Goal: Task Accomplishment & Management: Use online tool/utility

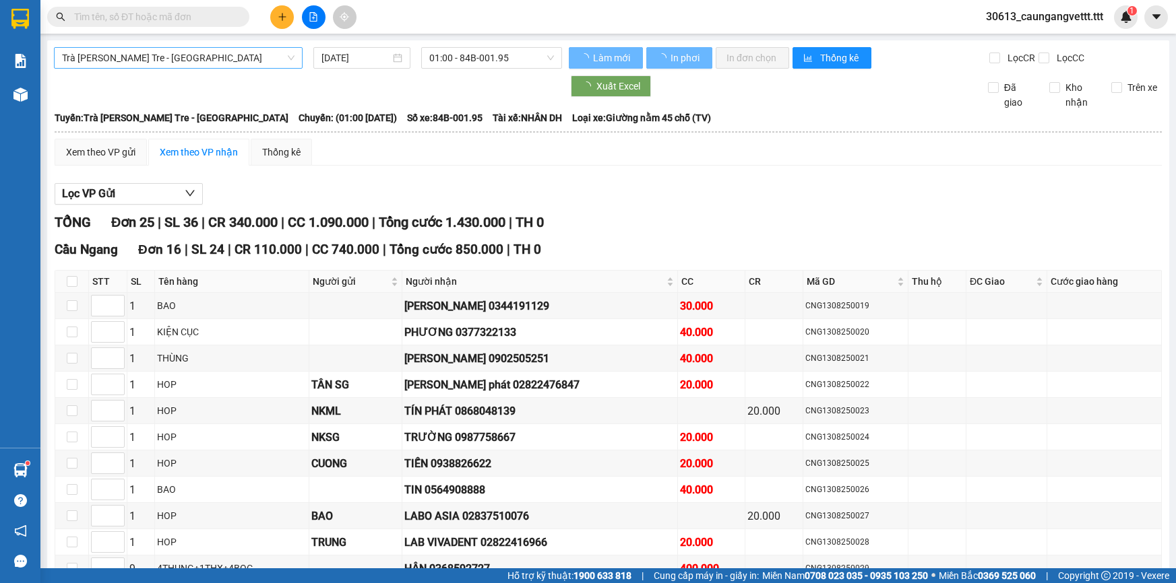
click at [190, 56] on span "Trà [PERSON_NAME] Tre - [GEOGRAPHIC_DATA]" at bounding box center [178, 58] width 232 height 20
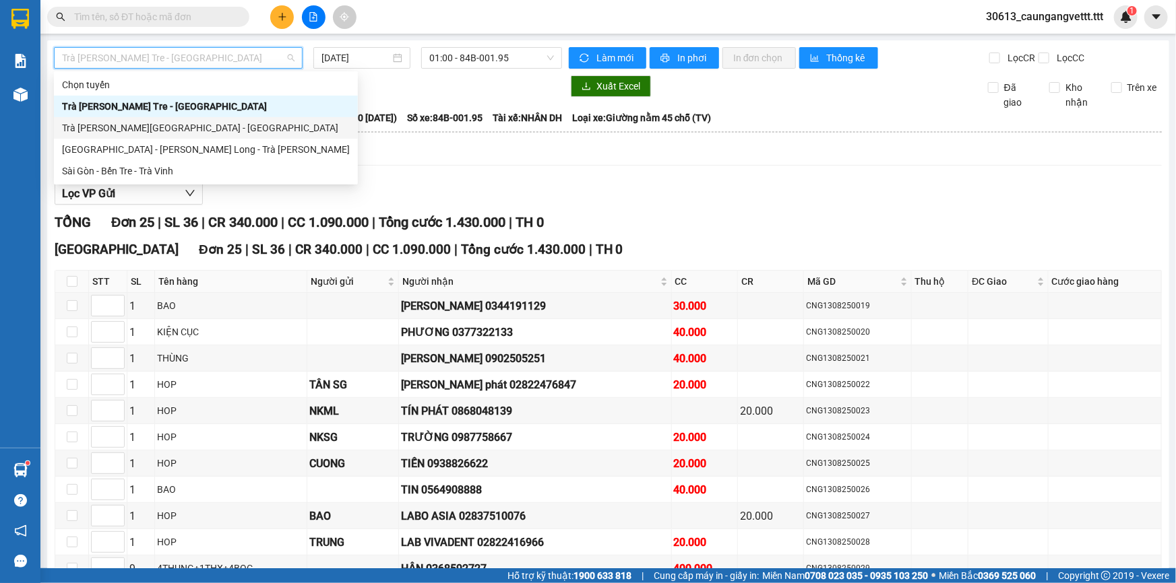
click at [156, 170] on div "Sài Gòn - Bến Tre - Trà Vinh" at bounding box center [206, 171] width 288 height 15
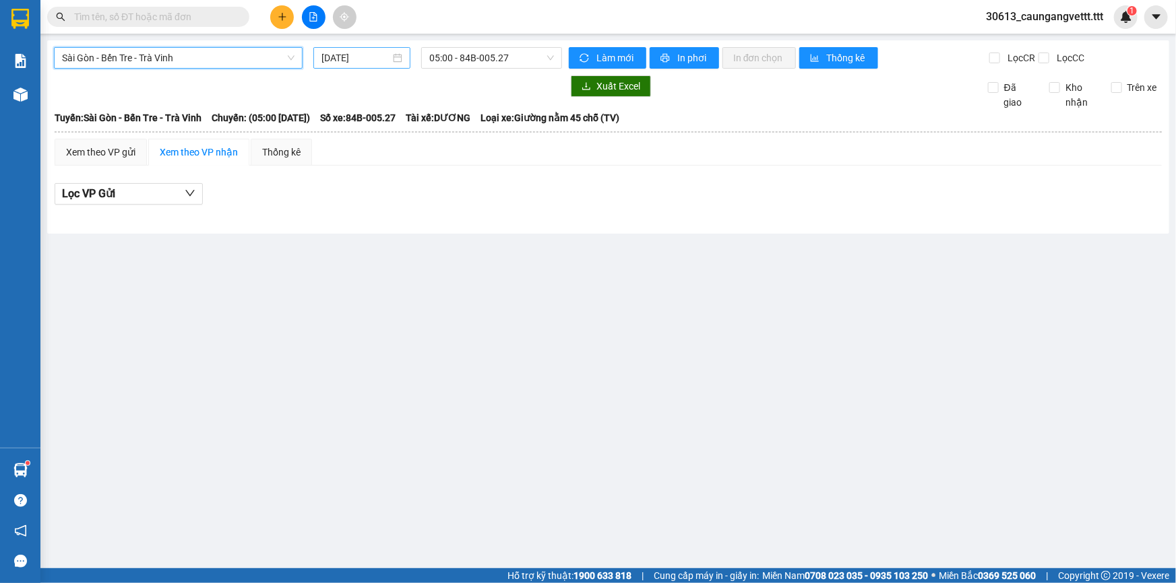
click at [325, 57] on input "[DATE]" at bounding box center [355, 58] width 69 height 15
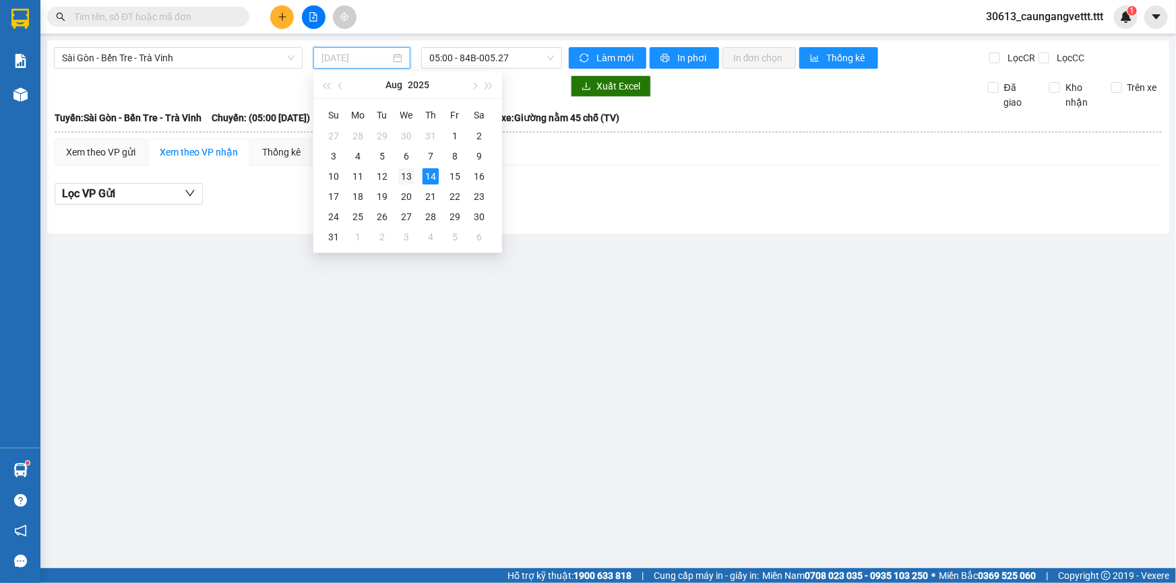
click at [404, 179] on div "13" at bounding box center [406, 176] width 16 height 16
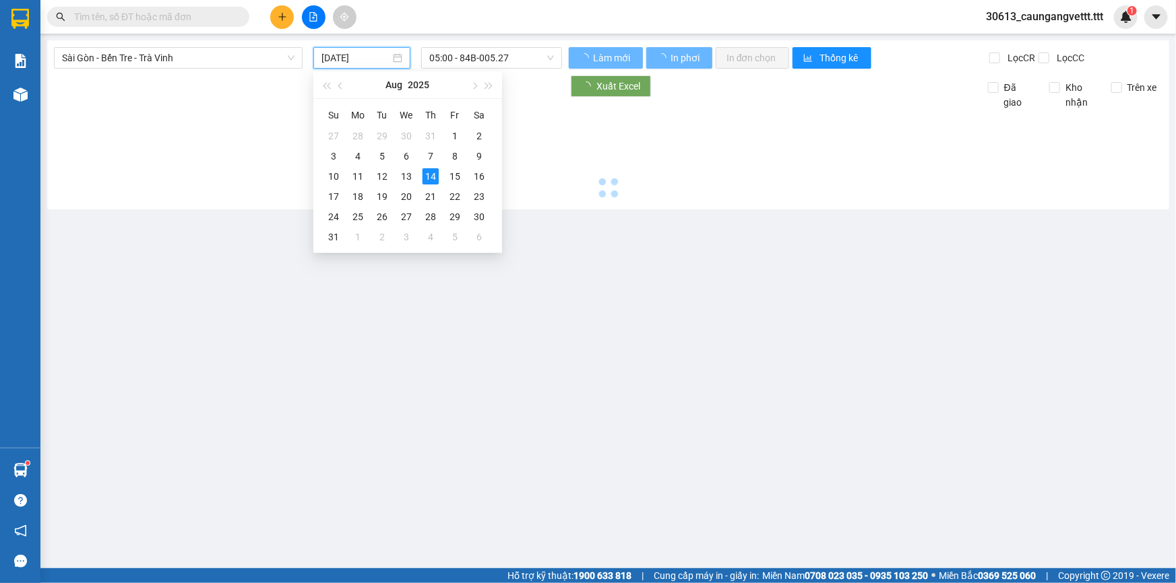
type input "[DATE]"
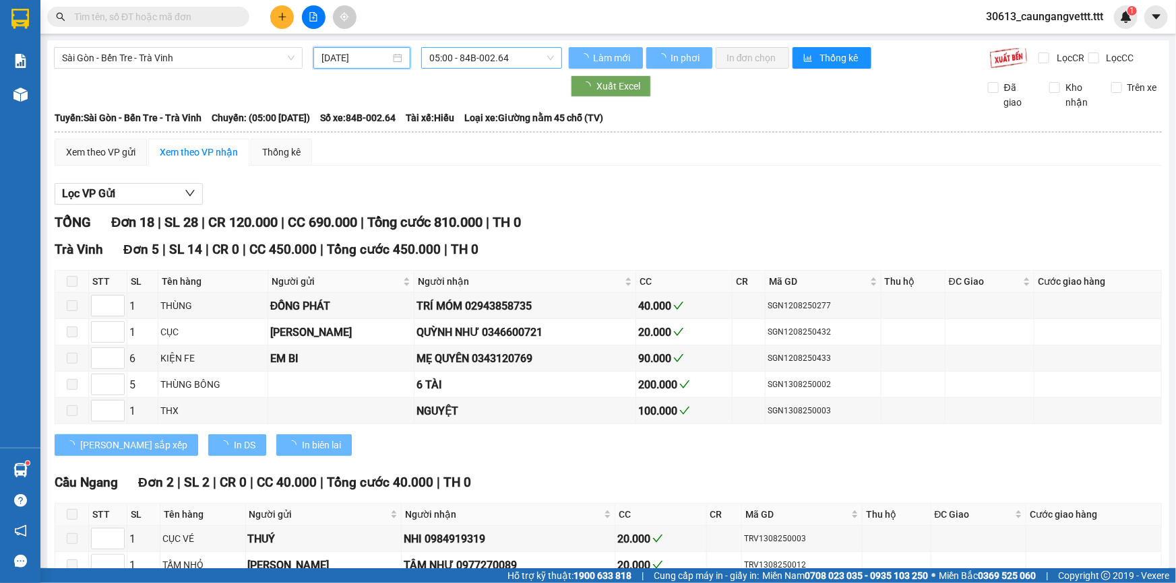
click at [453, 59] on span "05:00 - 84B-002.64" at bounding box center [491, 58] width 125 height 20
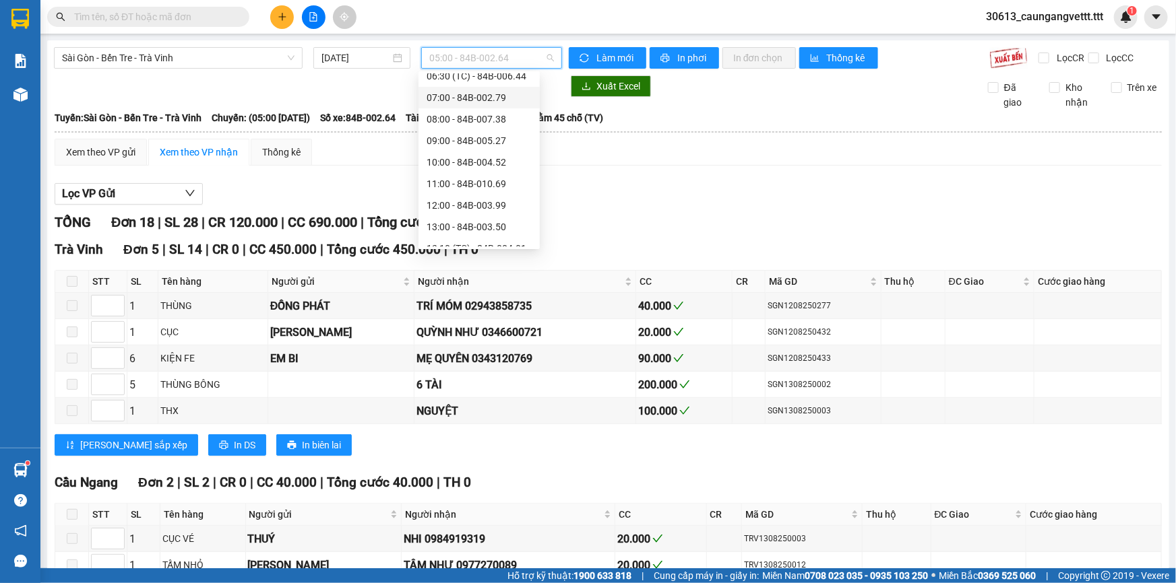
scroll to position [301, 0]
click at [461, 196] on div "20:00 - 84B-002.64" at bounding box center [478, 193] width 105 height 15
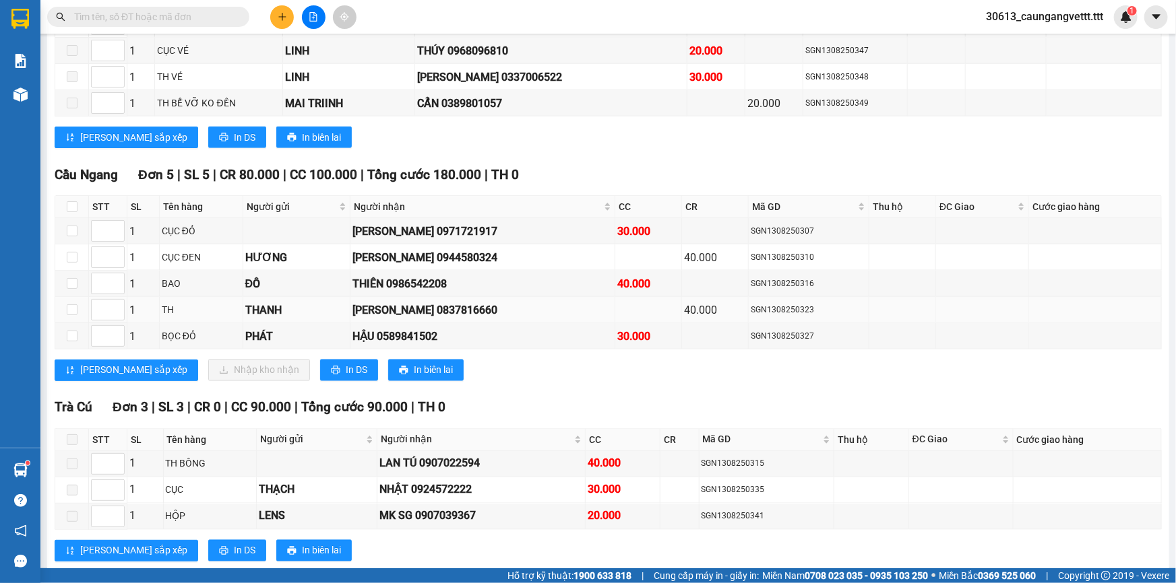
scroll to position [980, 0]
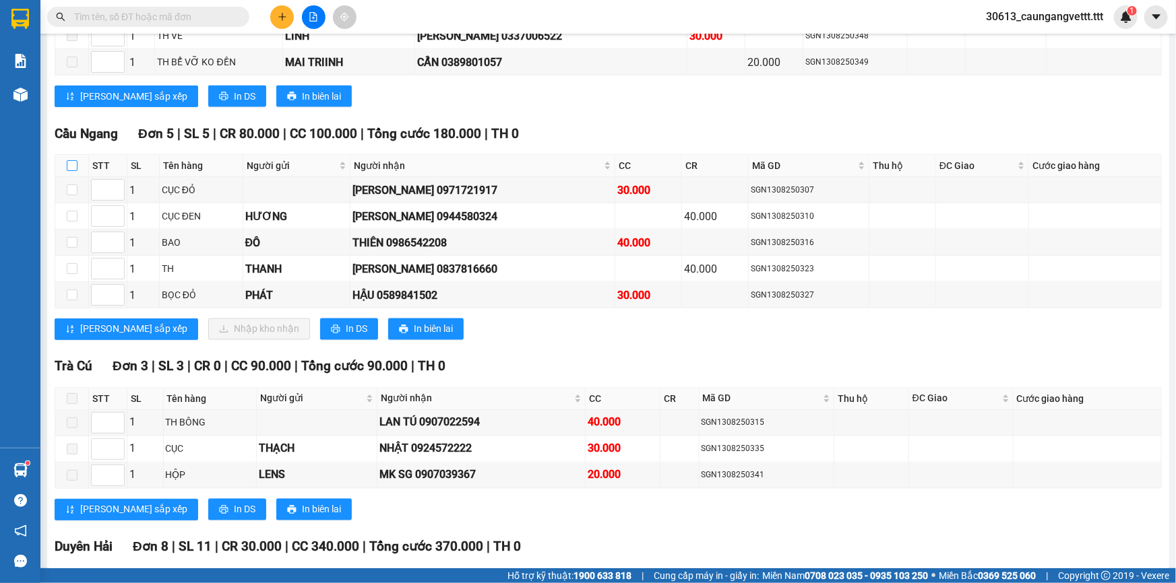
click at [73, 160] on input "checkbox" at bounding box center [72, 165] width 11 height 11
checkbox input "true"
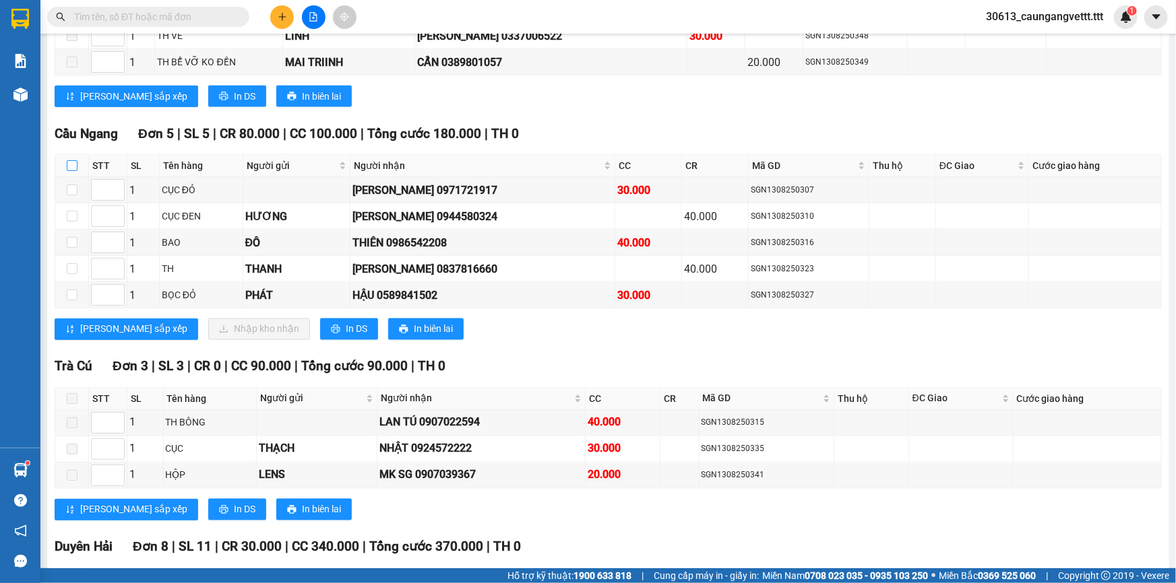
checkbox input "true"
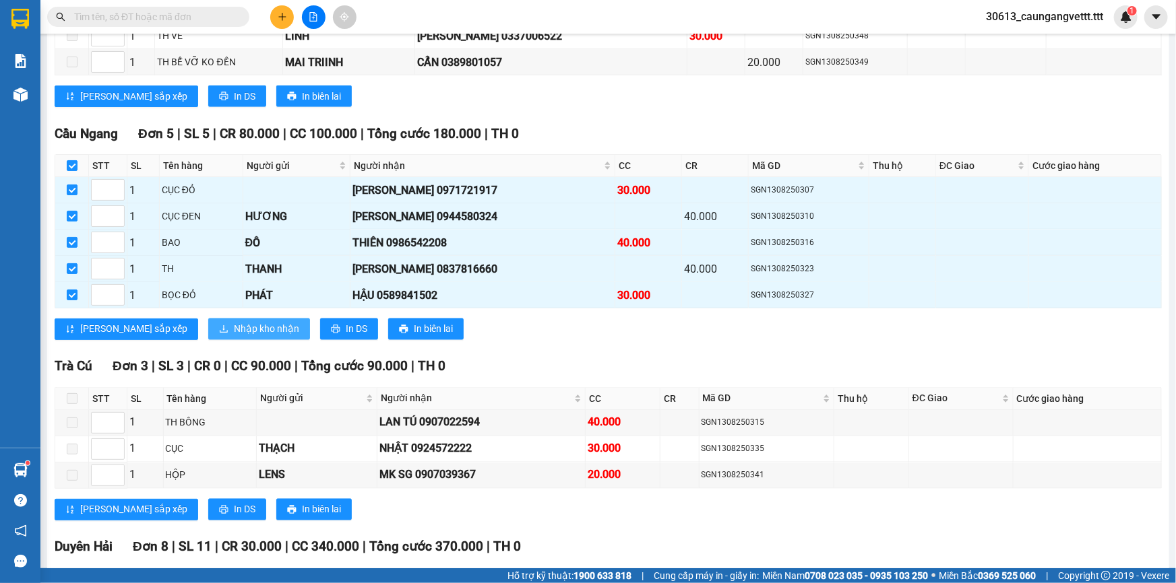
click at [234, 322] on span "Nhập kho nhận" at bounding box center [266, 329] width 65 height 15
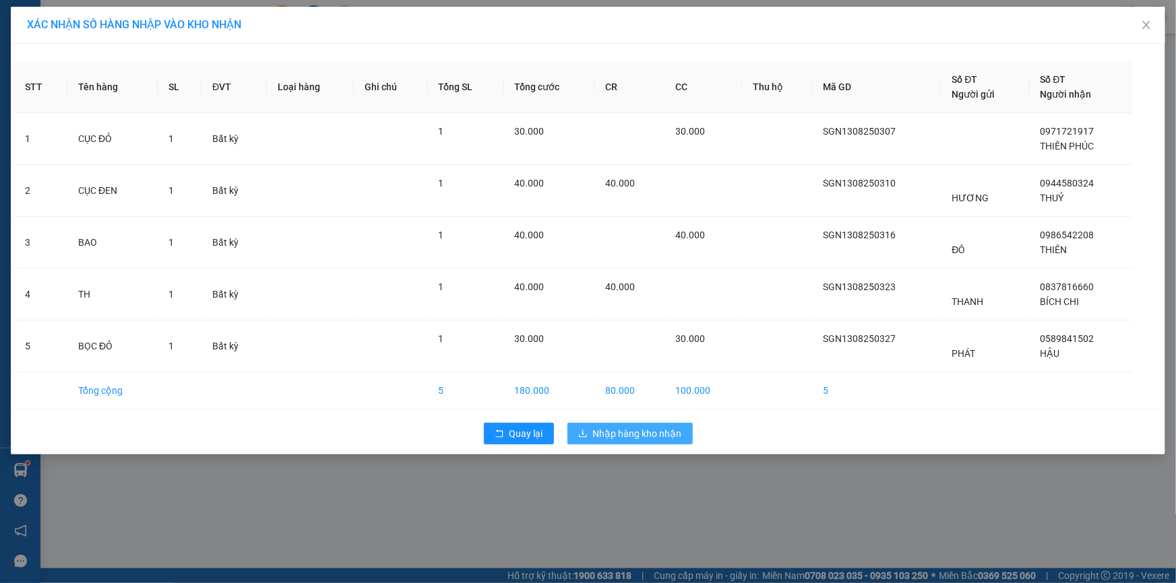
click at [615, 431] on span "Nhập hàng kho nhận" at bounding box center [637, 433] width 89 height 15
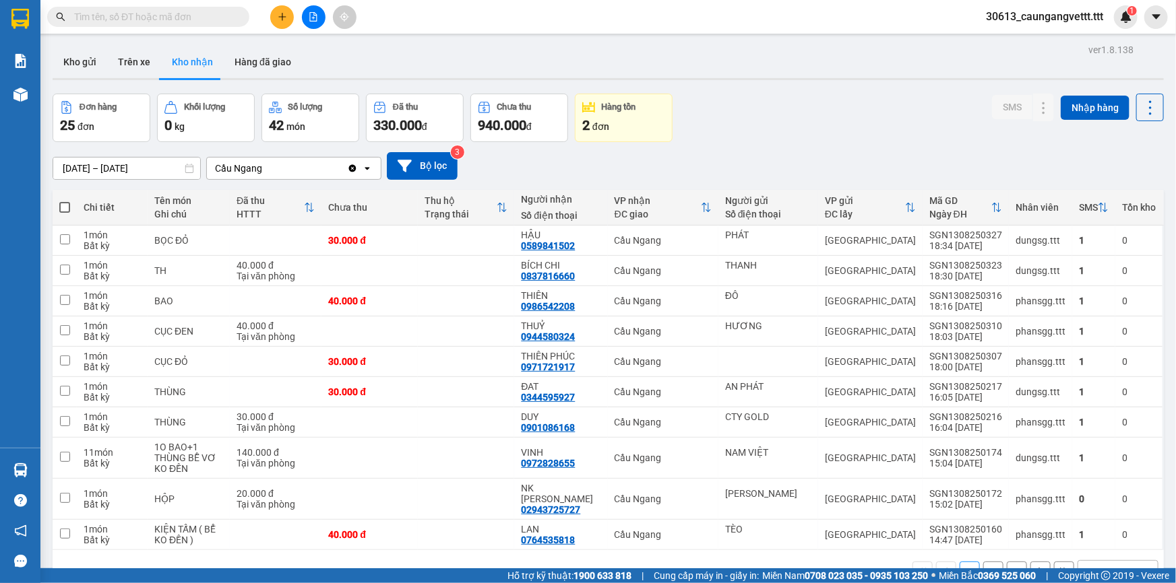
click at [312, 17] on icon "file-add" at bounding box center [313, 16] width 9 height 9
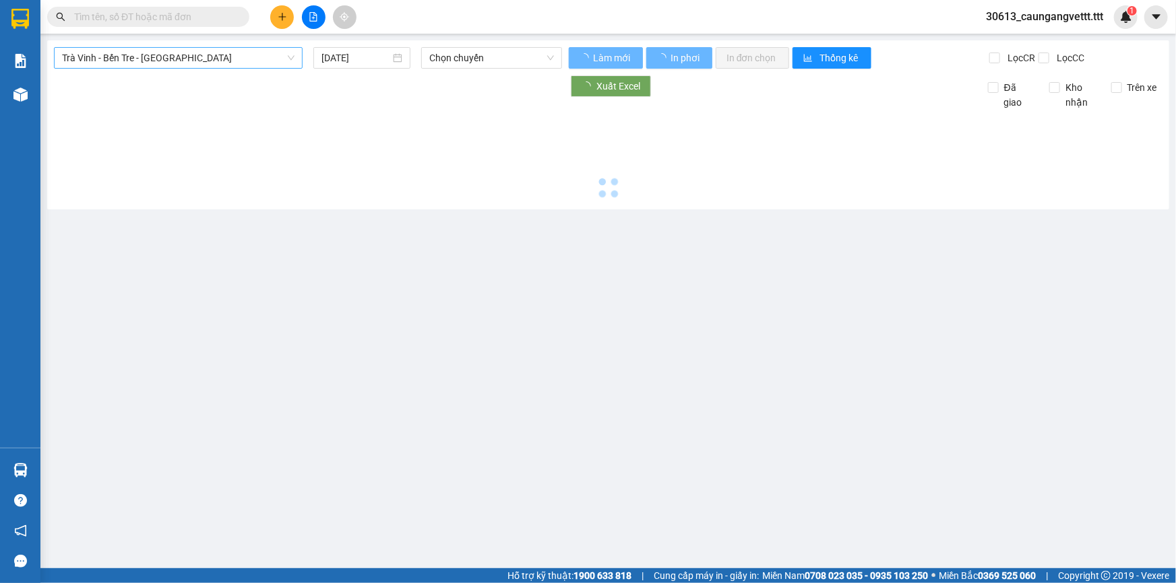
type input "[DATE]"
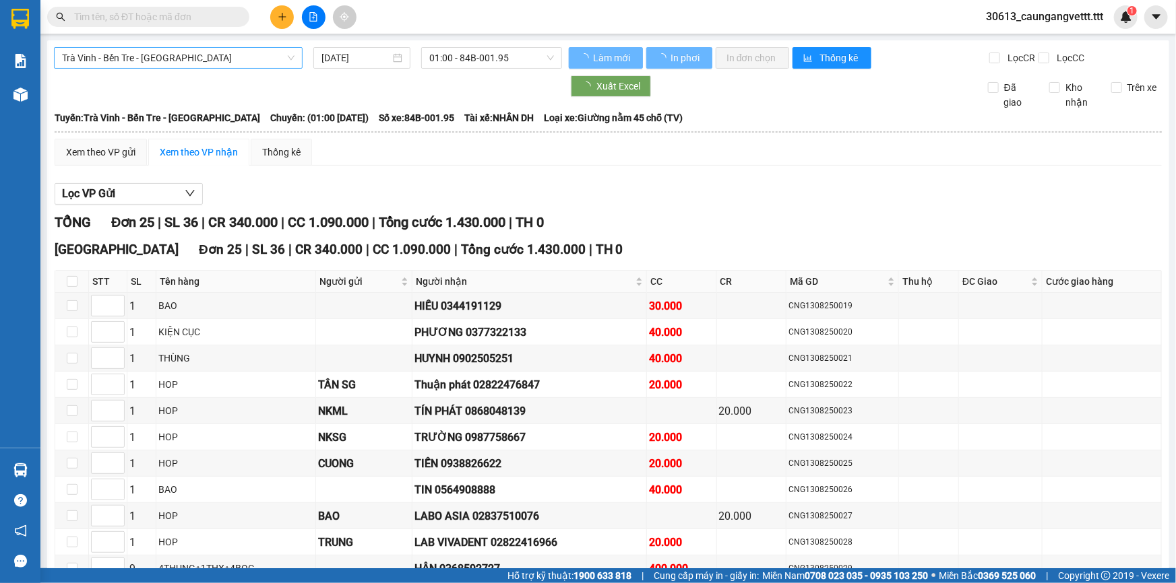
click at [222, 57] on span "Trà [PERSON_NAME] Tre - [GEOGRAPHIC_DATA]" at bounding box center [178, 58] width 232 height 20
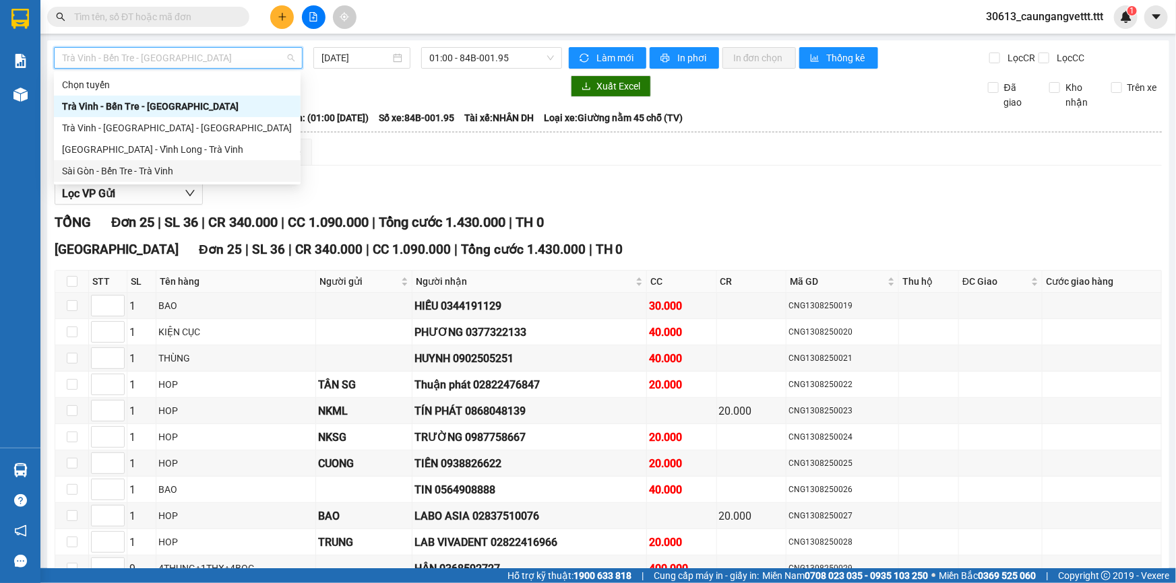
click at [169, 168] on div "Sài Gòn - Bến Tre - Trà Vinh" at bounding box center [177, 171] width 230 height 15
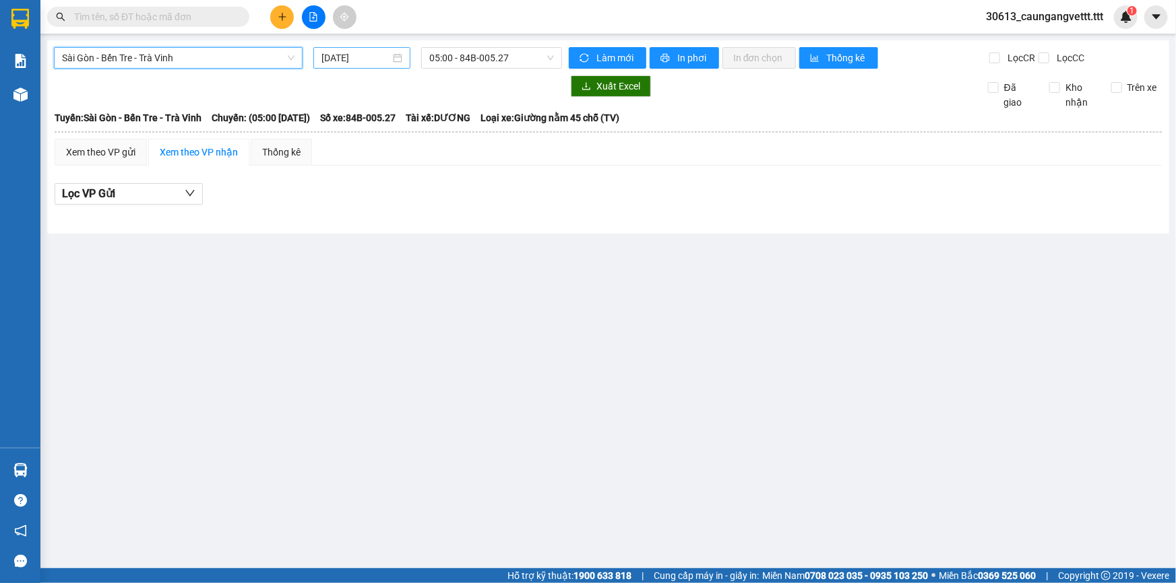
click at [332, 57] on input "[DATE]" at bounding box center [355, 58] width 69 height 15
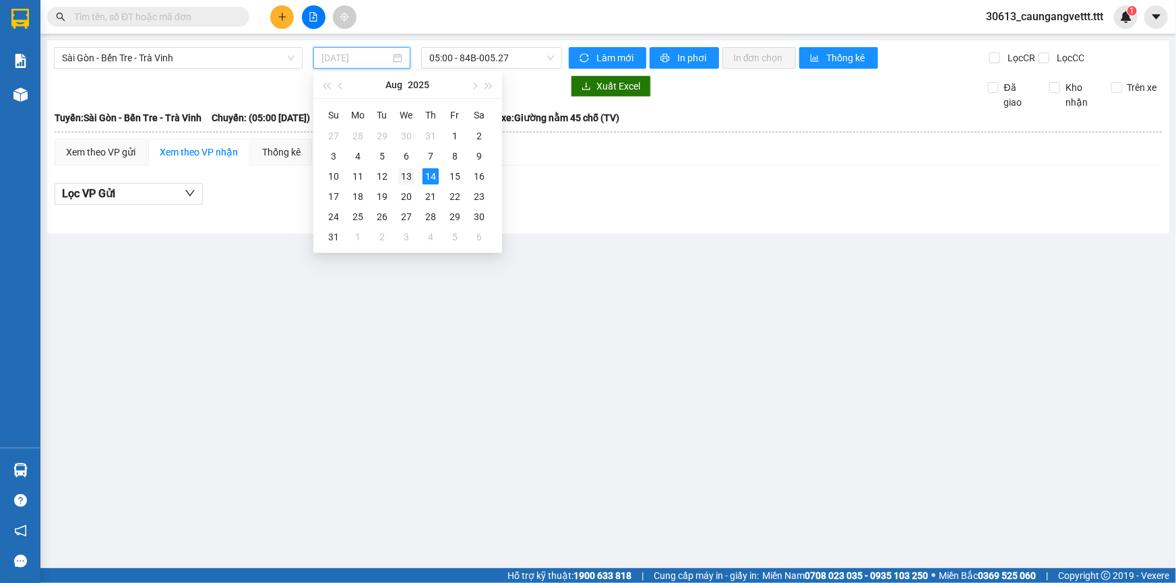
click at [411, 172] on div "13" at bounding box center [406, 176] width 16 height 16
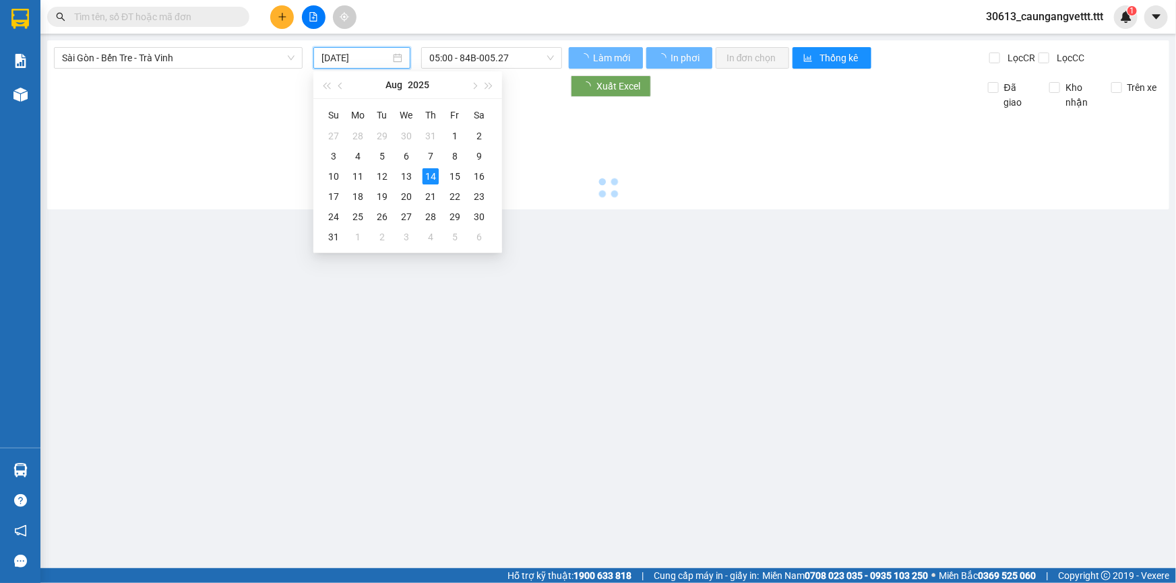
type input "[DATE]"
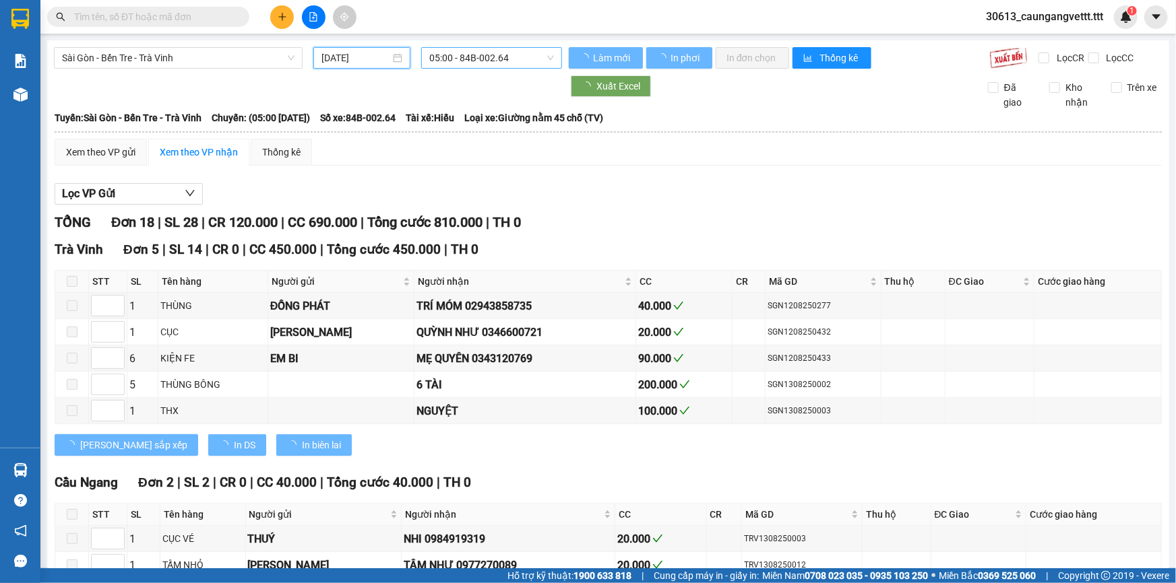
click at [444, 51] on span "05:00 - 84B-002.64" at bounding box center [491, 58] width 125 height 20
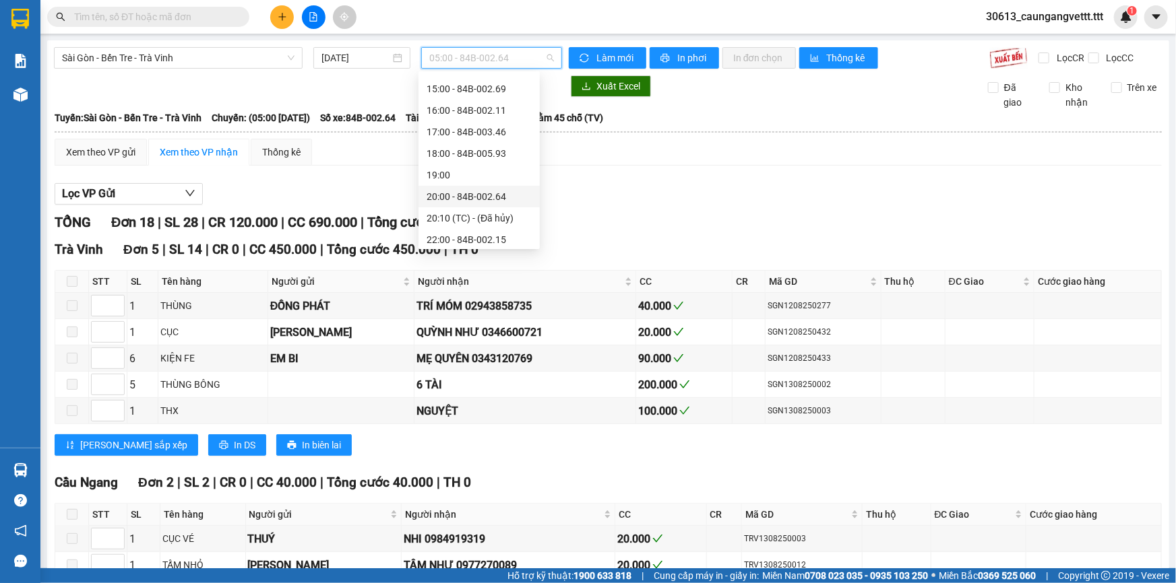
scroll to position [301, 0]
click at [444, 231] on div "22:00 - 84B-002.15" at bounding box center [478, 236] width 105 height 15
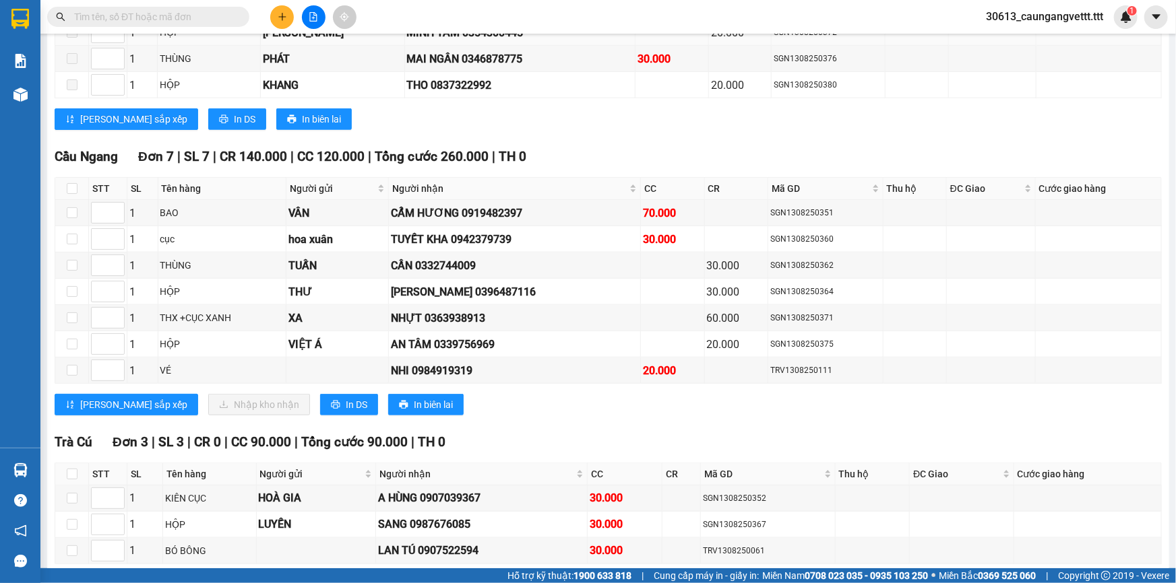
scroll to position [571, 0]
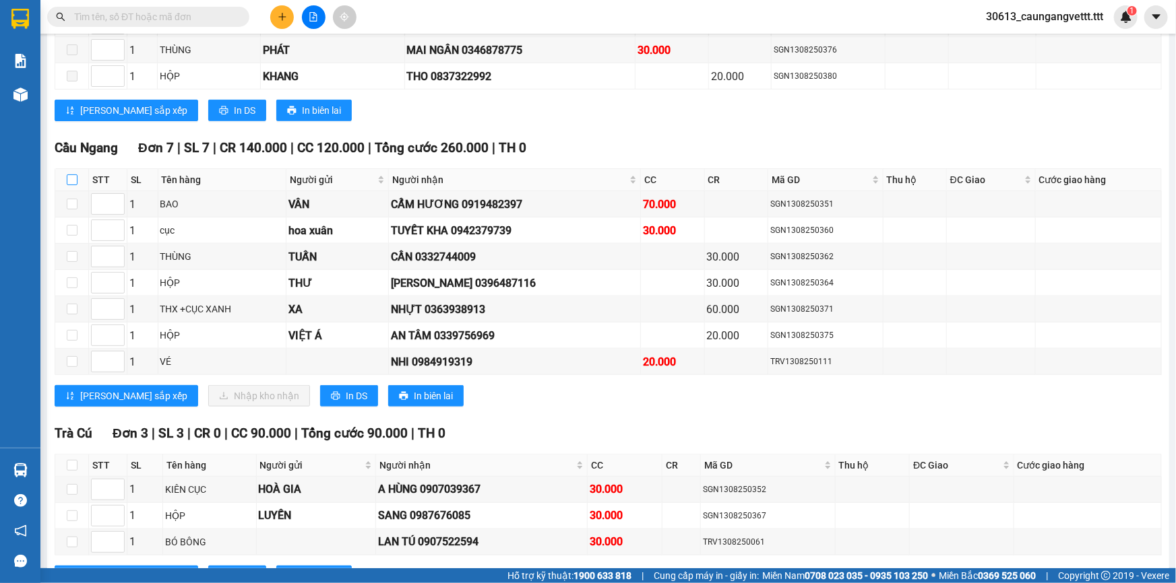
click at [74, 176] on input "checkbox" at bounding box center [72, 179] width 11 height 11
checkbox input "true"
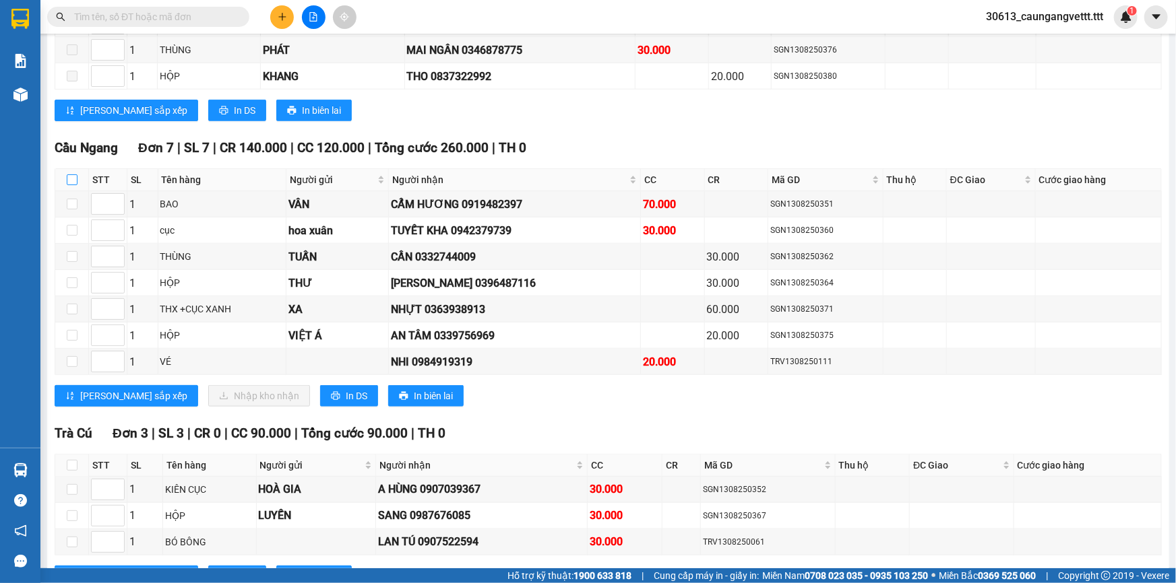
checkbox input "true"
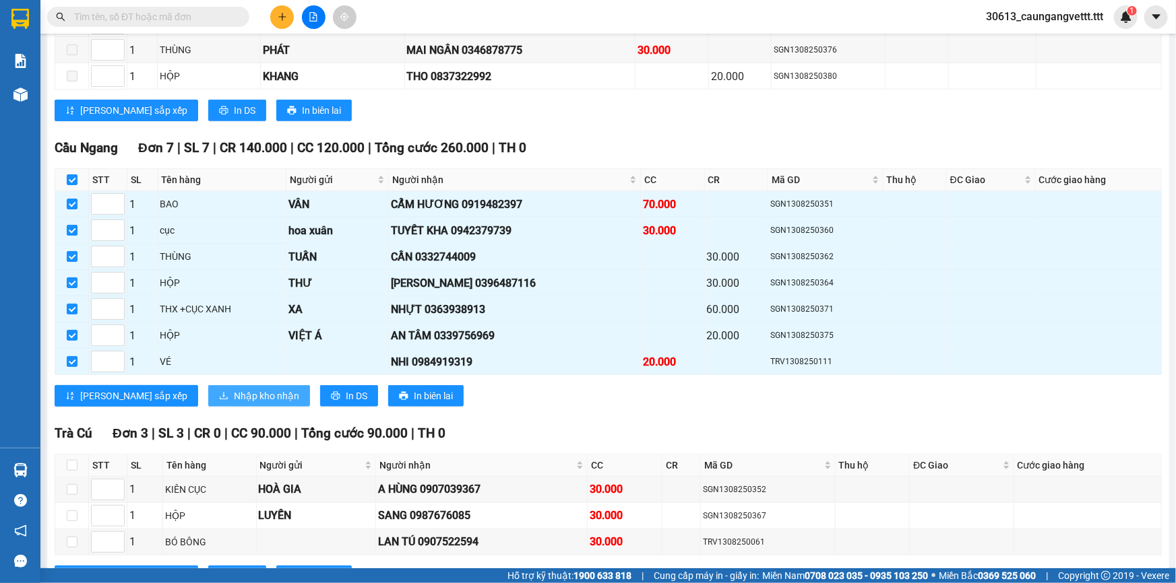
click at [234, 389] on span "Nhập kho nhận" at bounding box center [266, 396] width 65 height 15
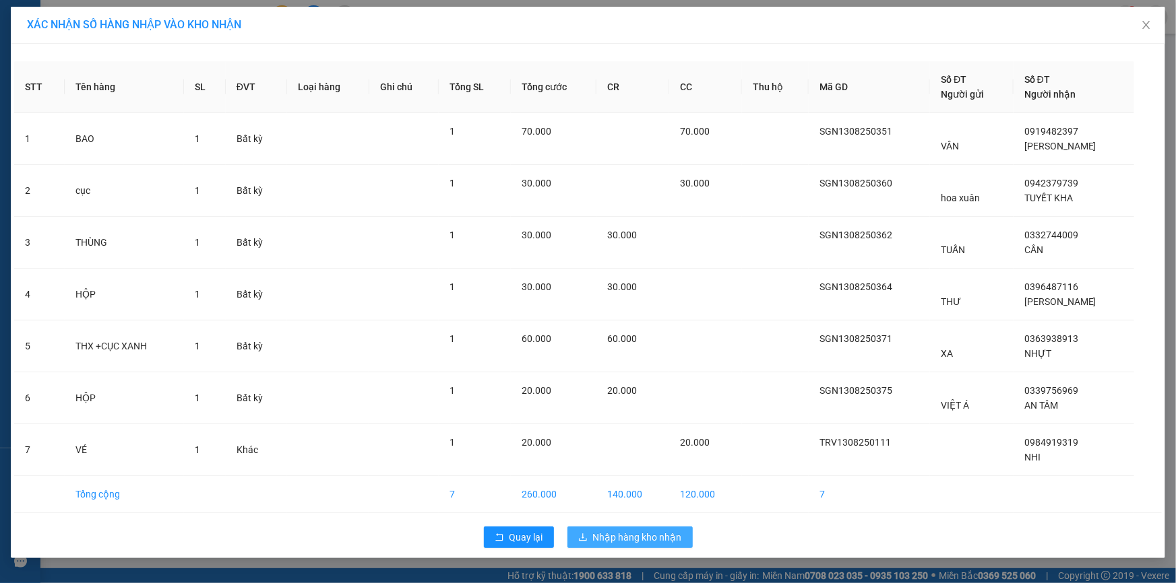
click at [631, 537] on span "Nhập hàng kho nhận" at bounding box center [637, 537] width 89 height 15
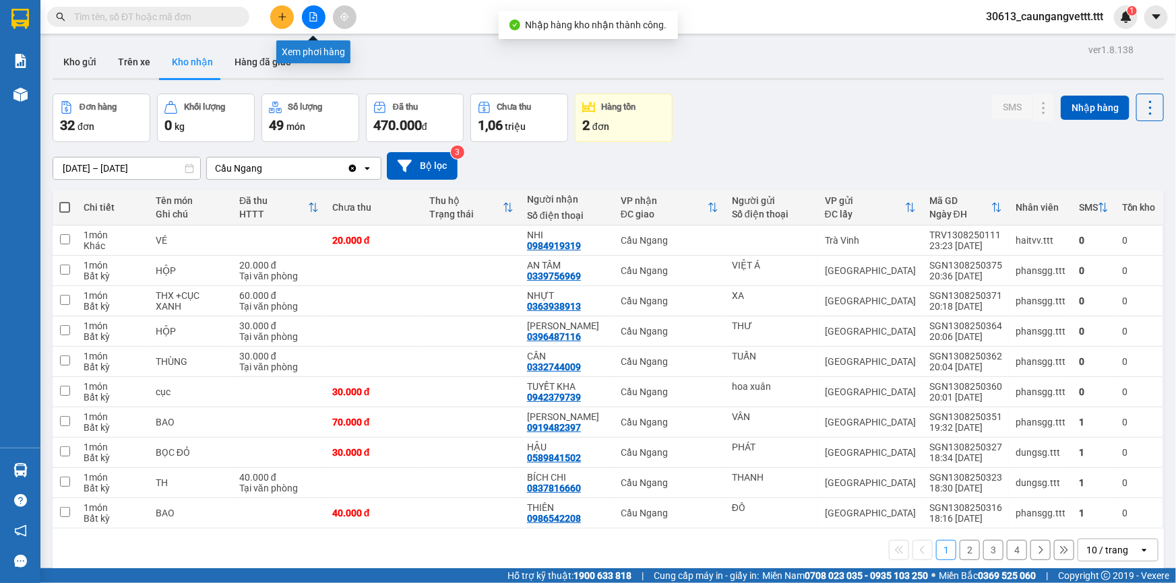
click at [313, 19] on icon "file-add" at bounding box center [313, 16] width 7 height 9
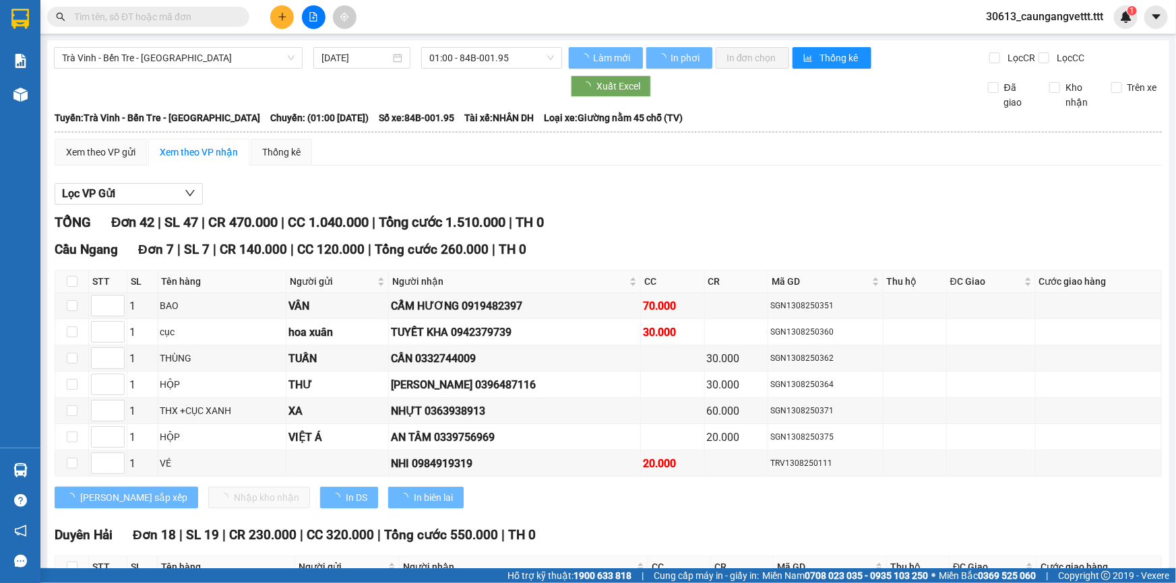
type input "[DATE]"
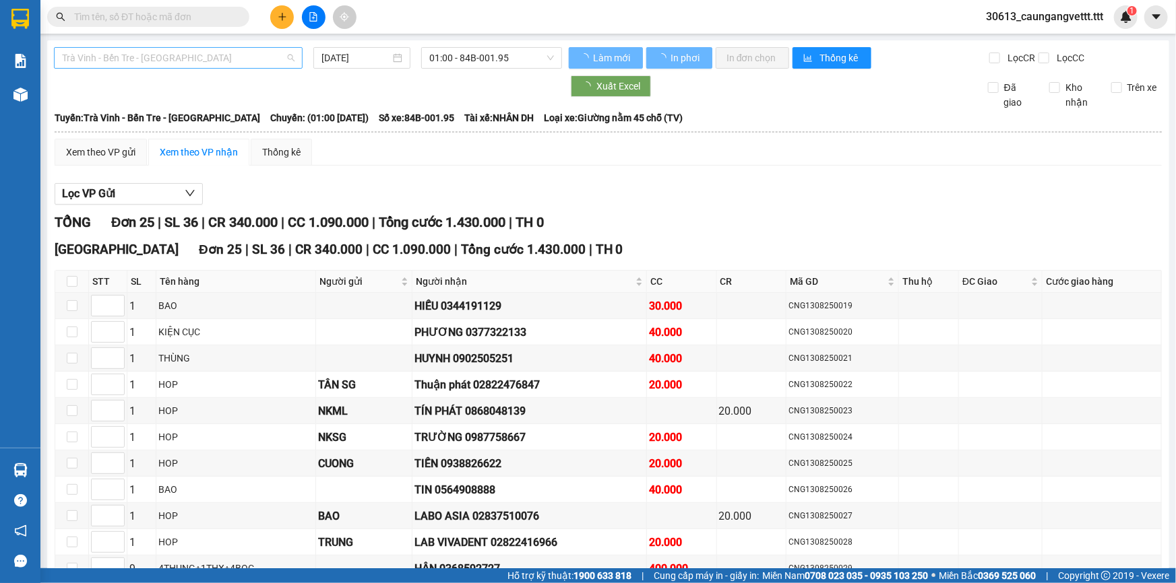
click at [216, 57] on span "Trà [PERSON_NAME] Tre - [GEOGRAPHIC_DATA]" at bounding box center [178, 58] width 232 height 20
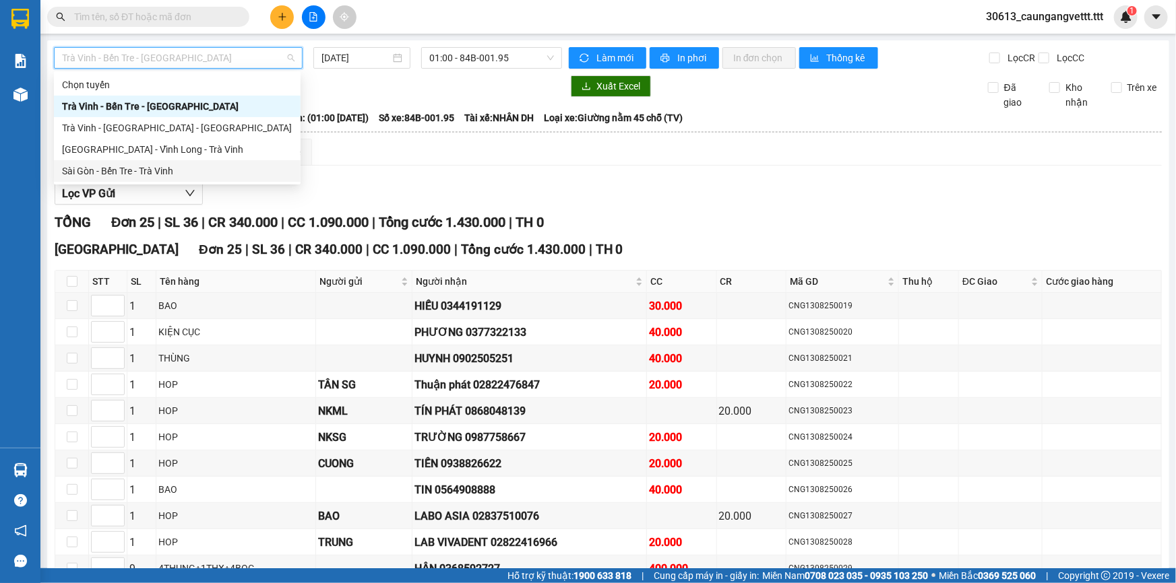
click at [172, 174] on div "Sài Gòn - Bến Tre - Trà Vinh" at bounding box center [177, 171] width 230 height 15
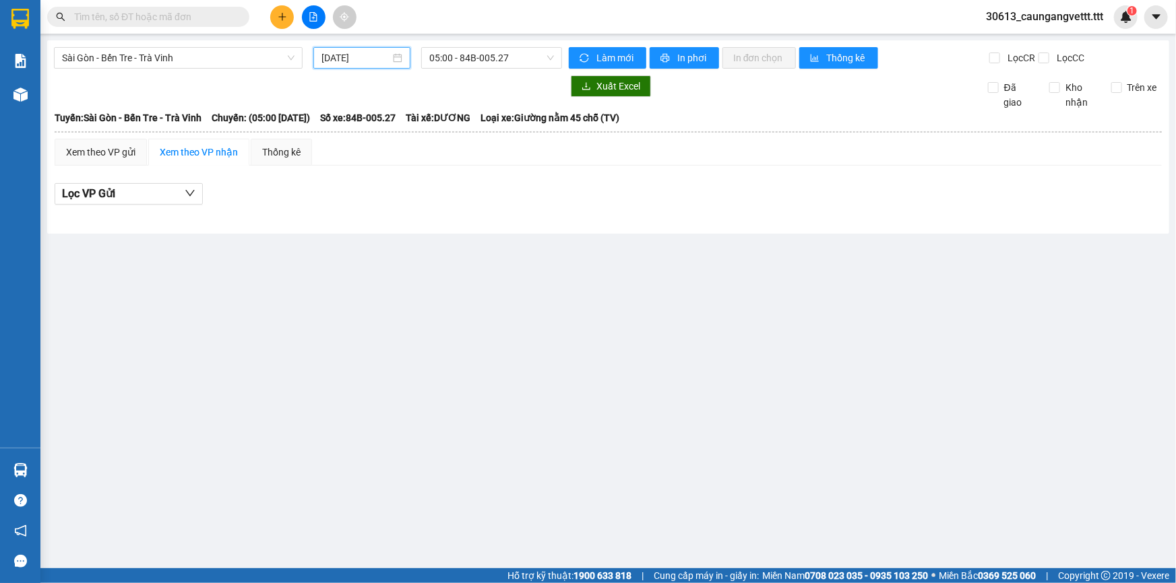
click at [323, 63] on input "[DATE]" at bounding box center [355, 58] width 69 height 15
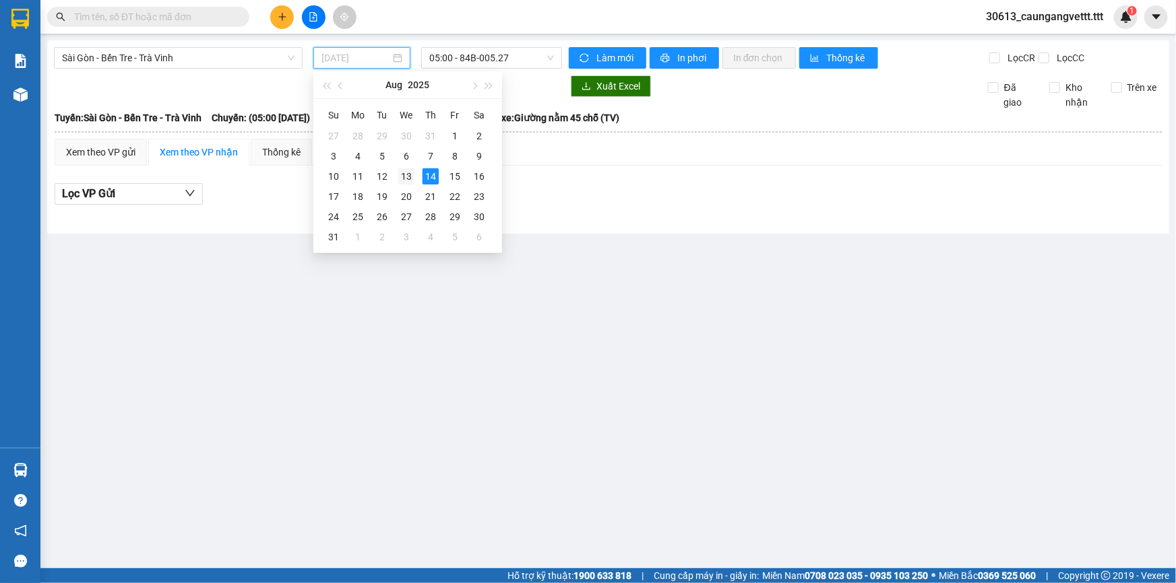
click at [408, 174] on div "13" at bounding box center [406, 176] width 16 height 16
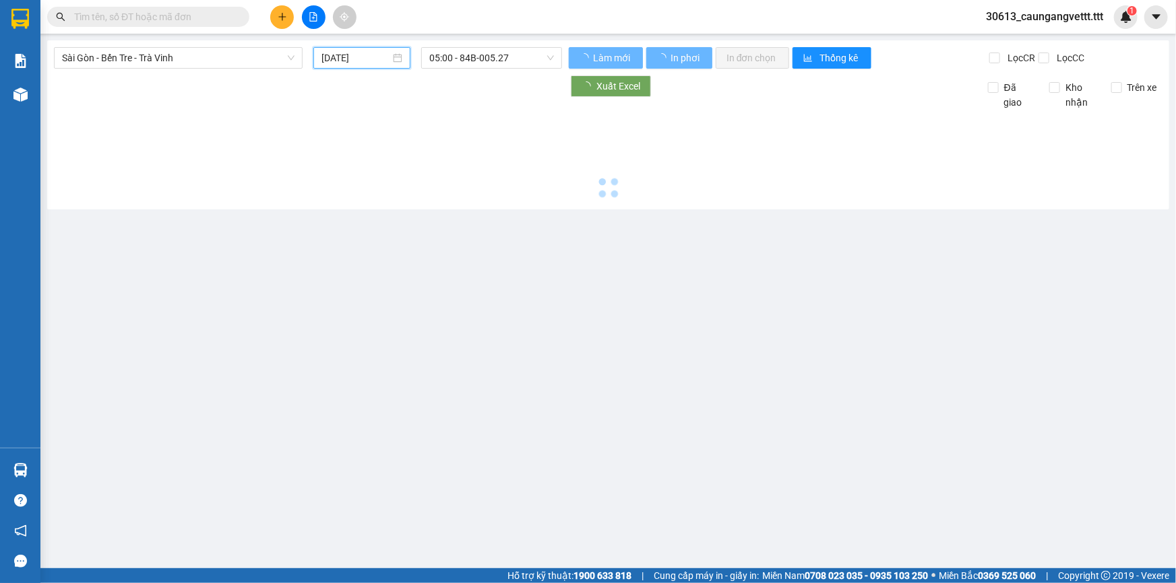
type input "[DATE]"
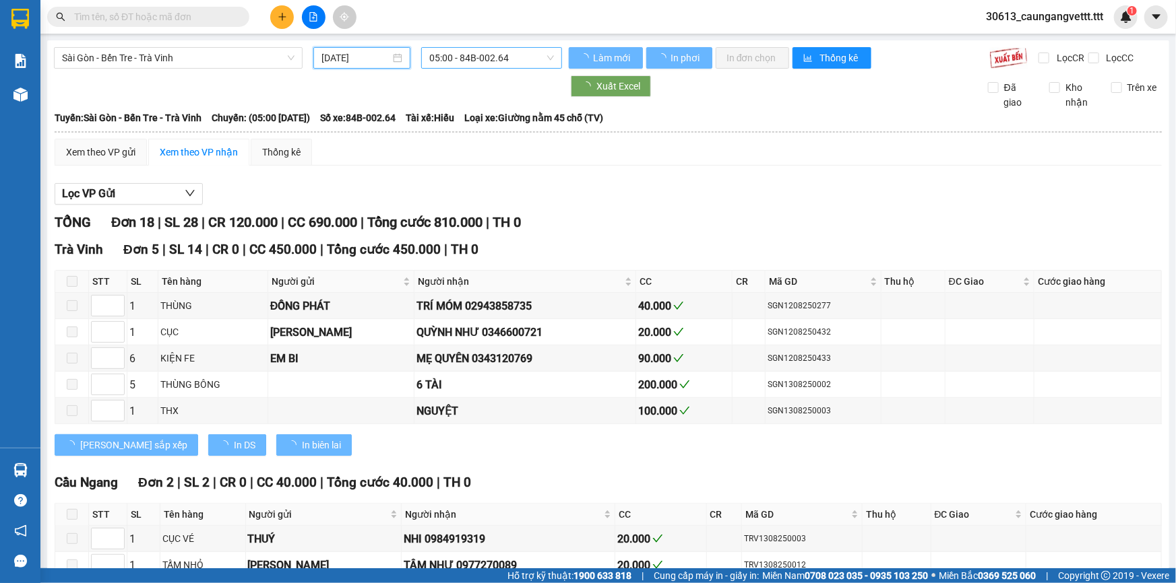
click at [441, 59] on span "05:00 - 84B-002.64" at bounding box center [491, 58] width 125 height 20
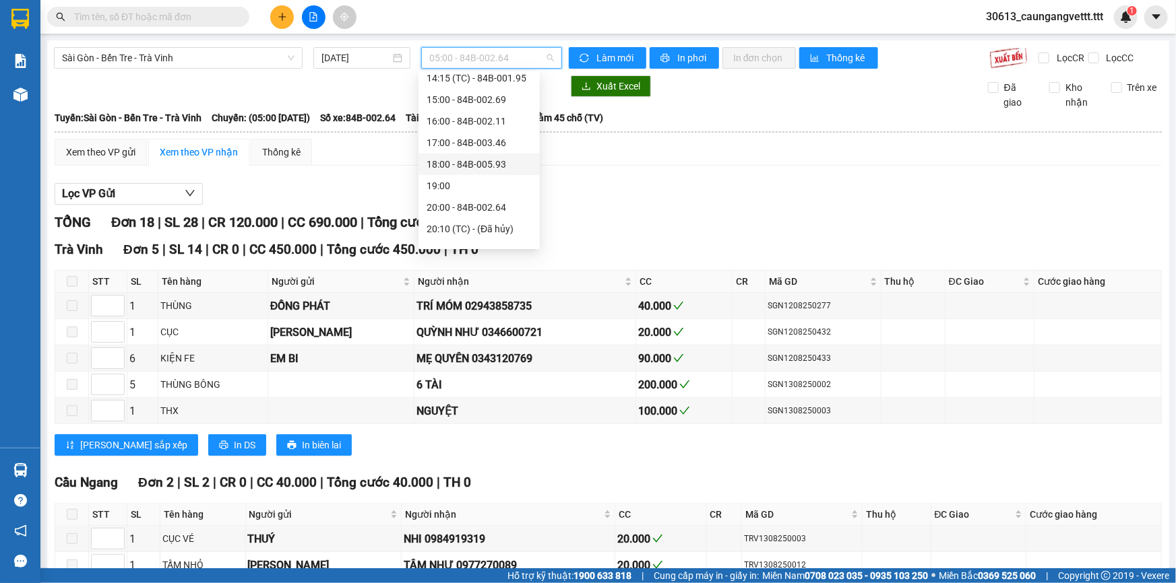
scroll to position [301, 0]
click at [459, 216] on div "20:10 (TC) - (Đã hủy)" at bounding box center [478, 214] width 105 height 15
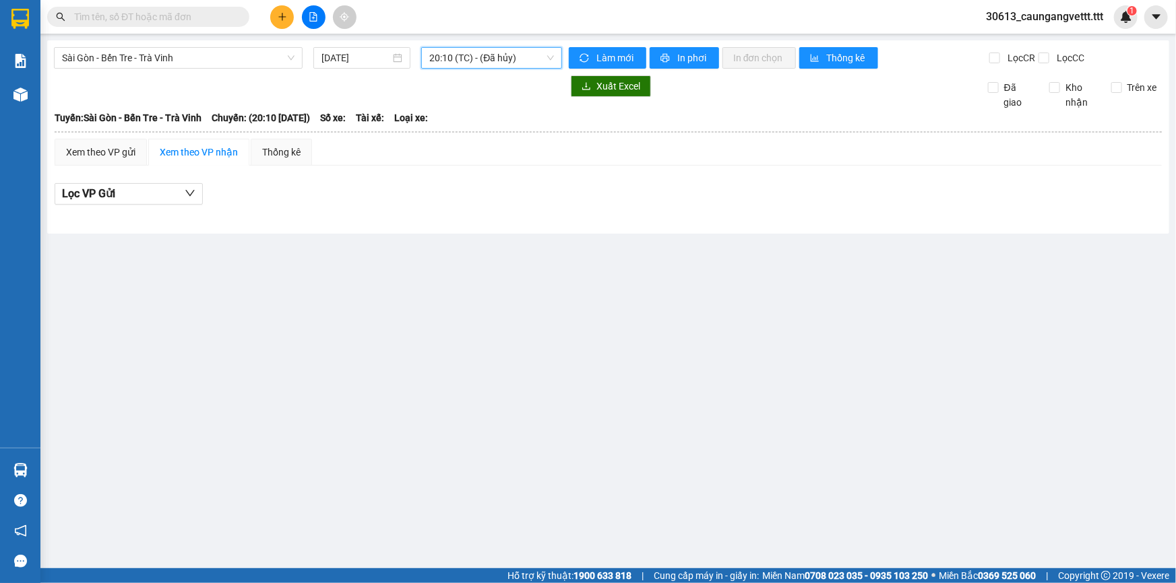
click at [439, 57] on span "20:10 (TC) - (Đã hủy)" at bounding box center [491, 58] width 125 height 20
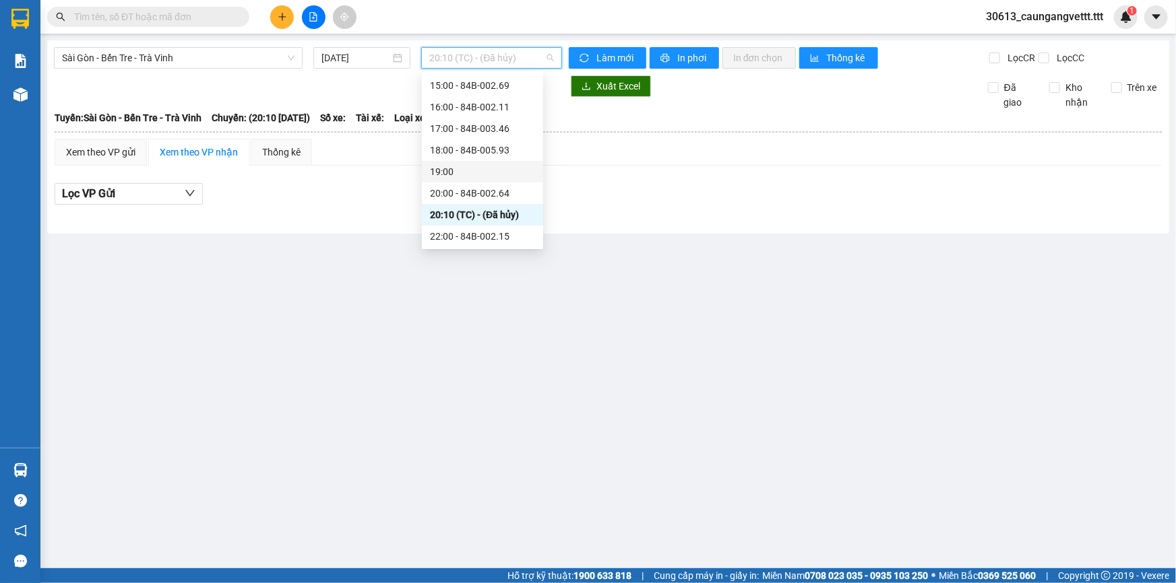
click at [445, 174] on div "19:00" at bounding box center [482, 171] width 105 height 15
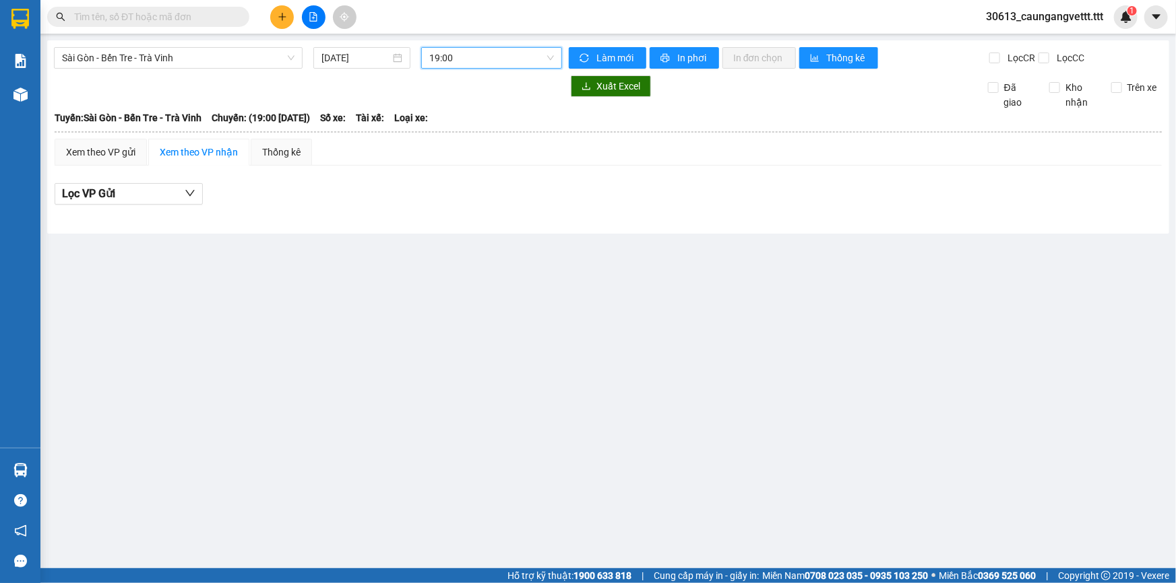
click at [461, 54] on span "19:00" at bounding box center [491, 58] width 125 height 20
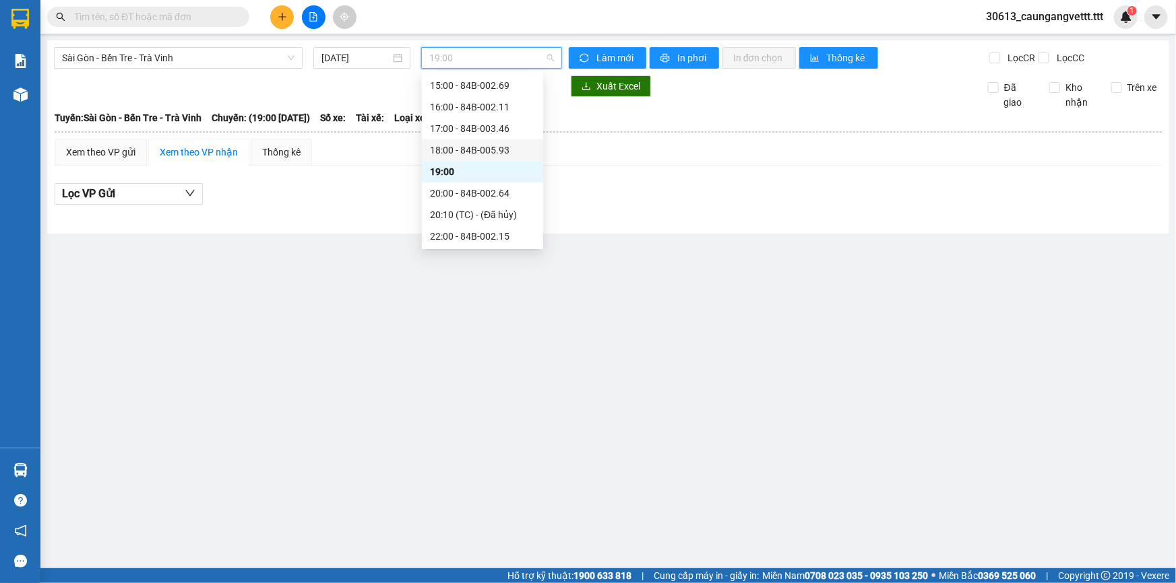
click at [470, 152] on div "18:00 - 84B-005.93" at bounding box center [482, 150] width 105 height 15
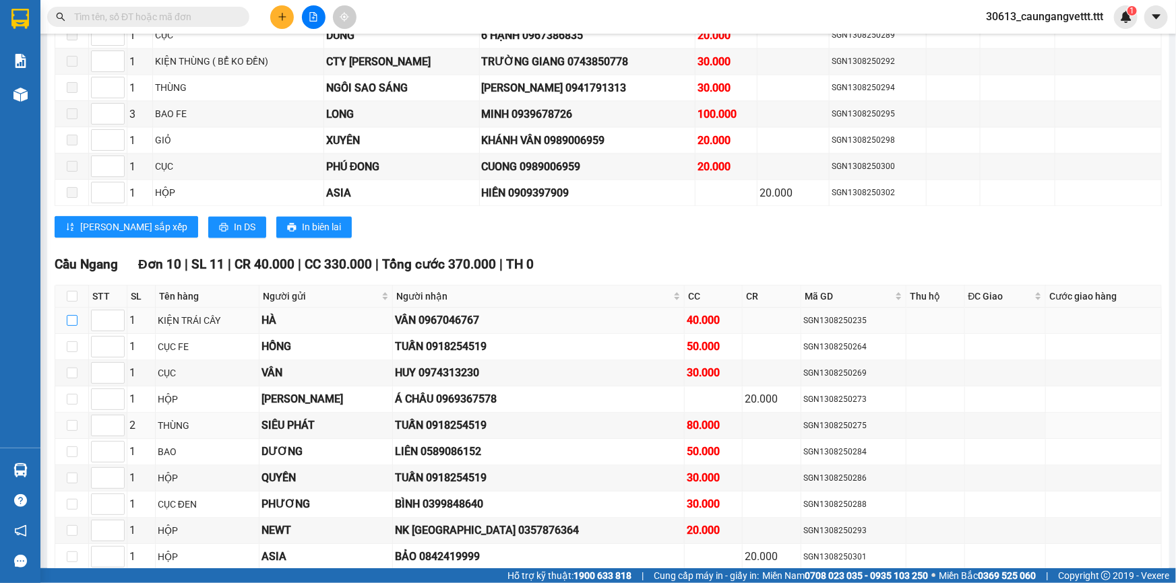
scroll to position [1428, 0]
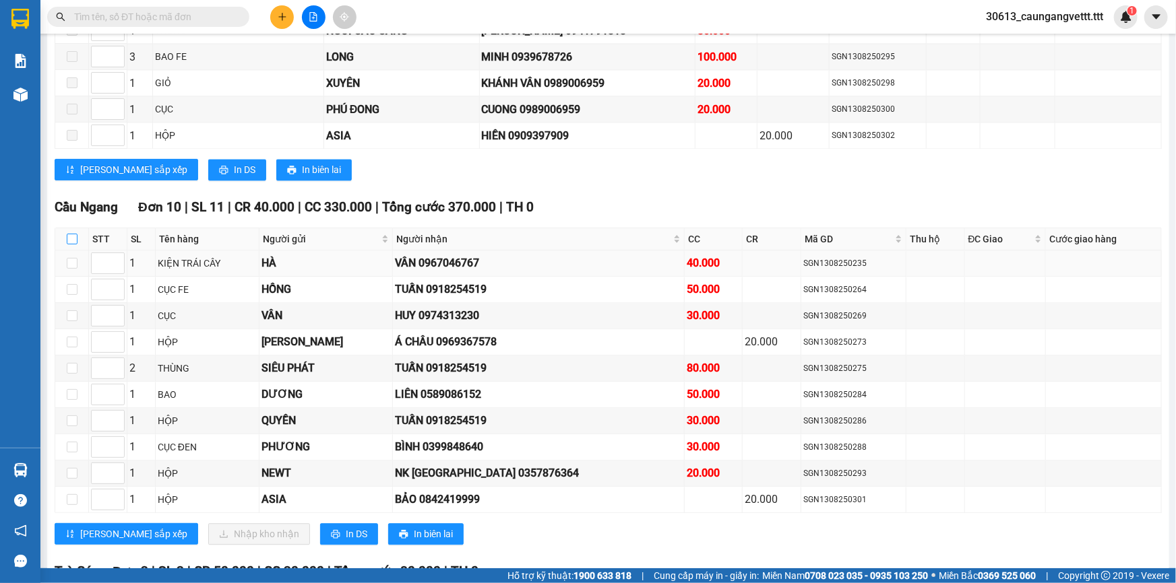
drag, startPoint x: 73, startPoint y: 224, endPoint x: 80, endPoint y: 241, distance: 17.8
click at [71, 234] on input "checkbox" at bounding box center [72, 239] width 11 height 11
checkbox input "true"
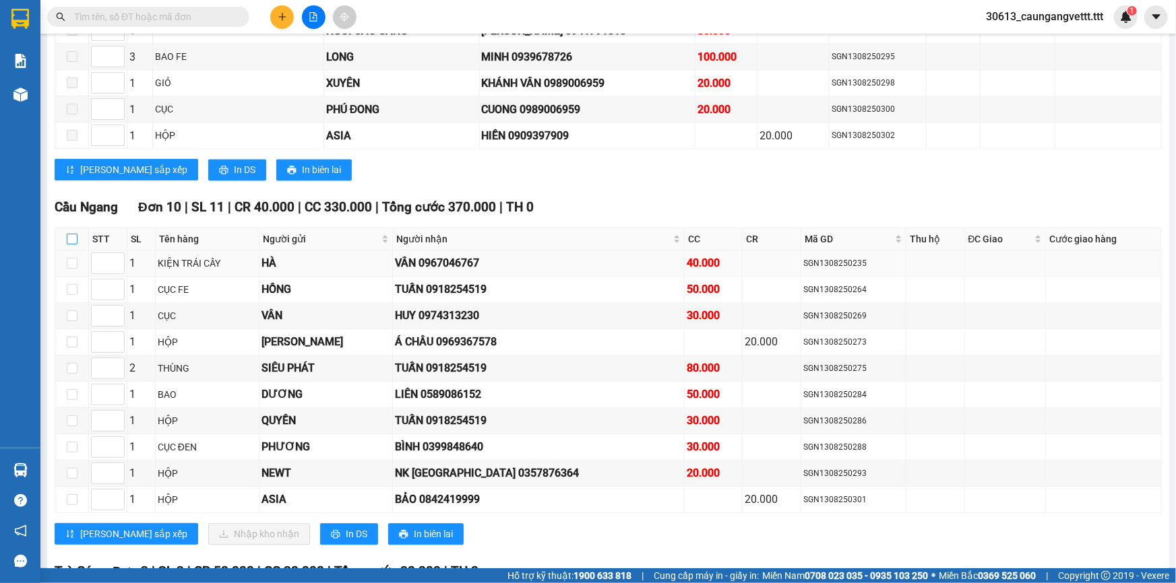
checkbox input "true"
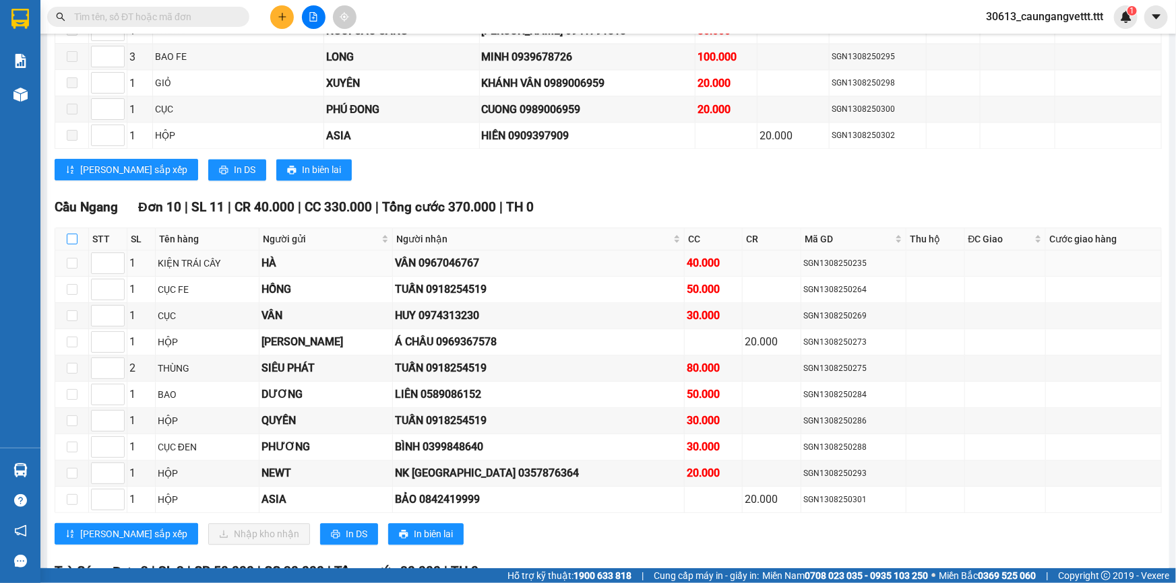
checkbox input "true"
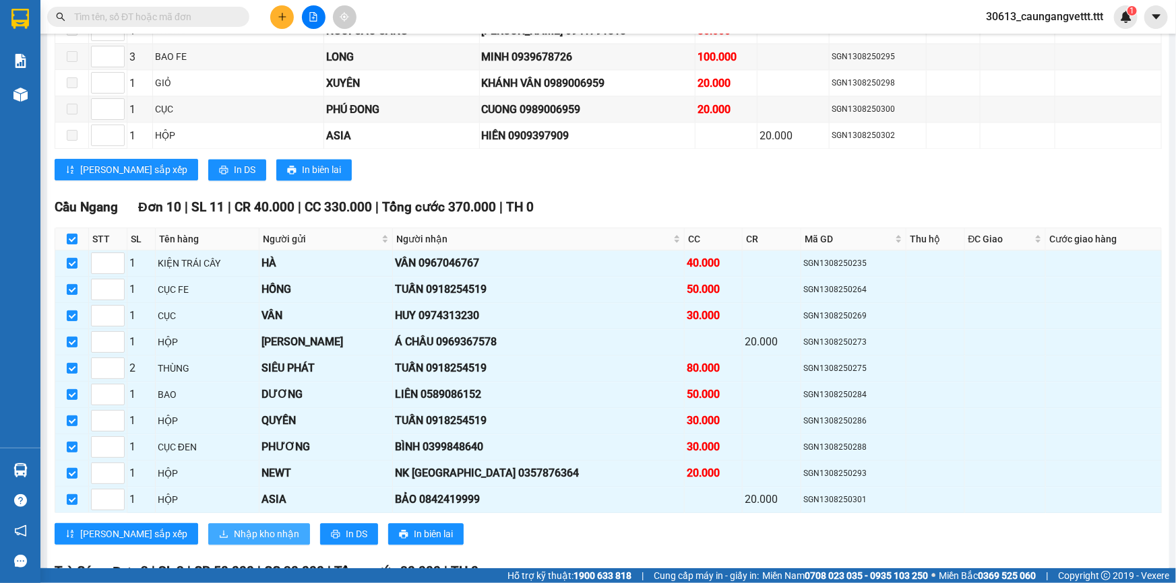
click at [234, 527] on span "Nhập kho nhận" at bounding box center [266, 534] width 65 height 15
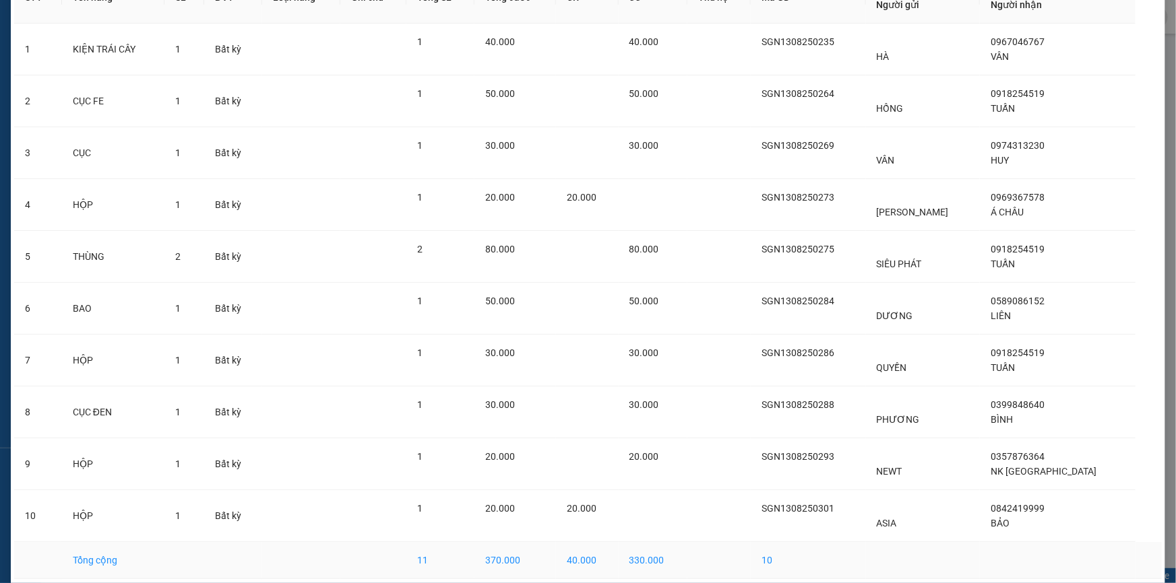
scroll to position [146, 0]
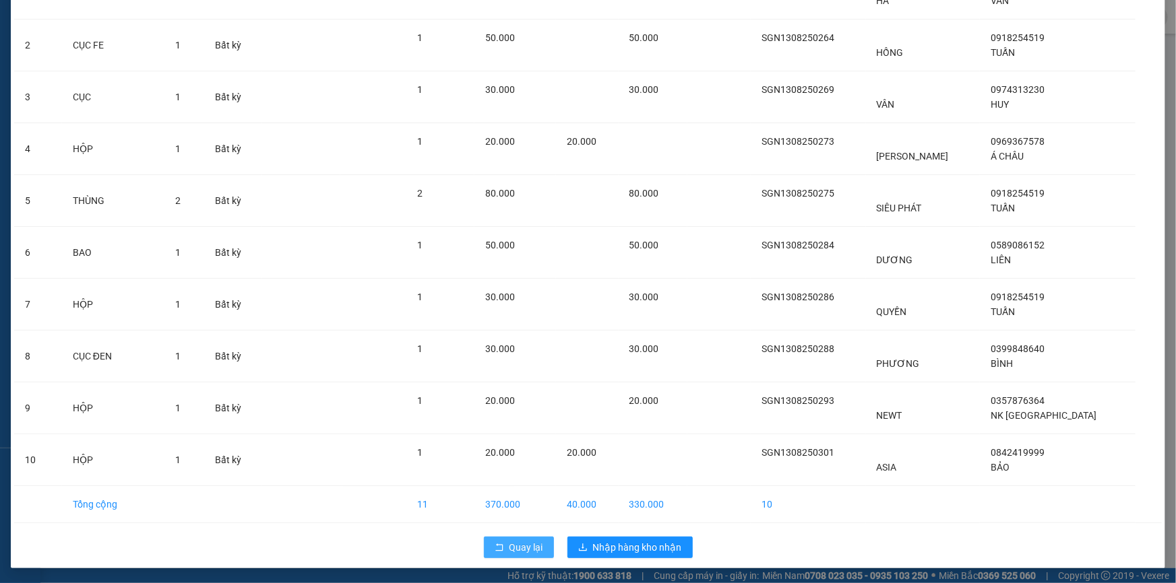
click at [522, 538] on button "Quay lại" at bounding box center [519, 548] width 70 height 22
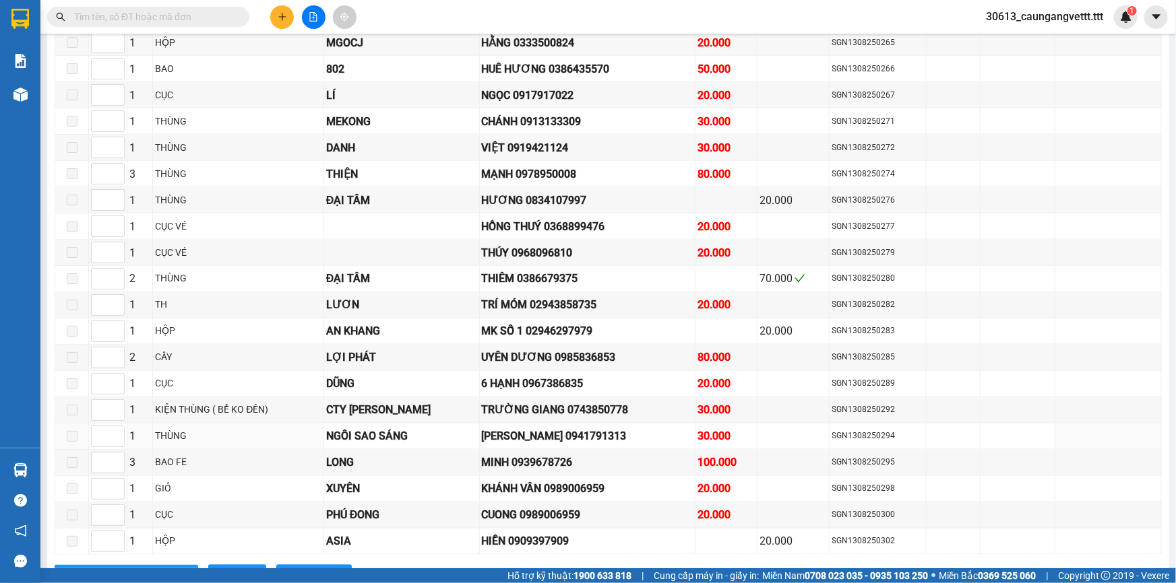
scroll to position [1266, 0]
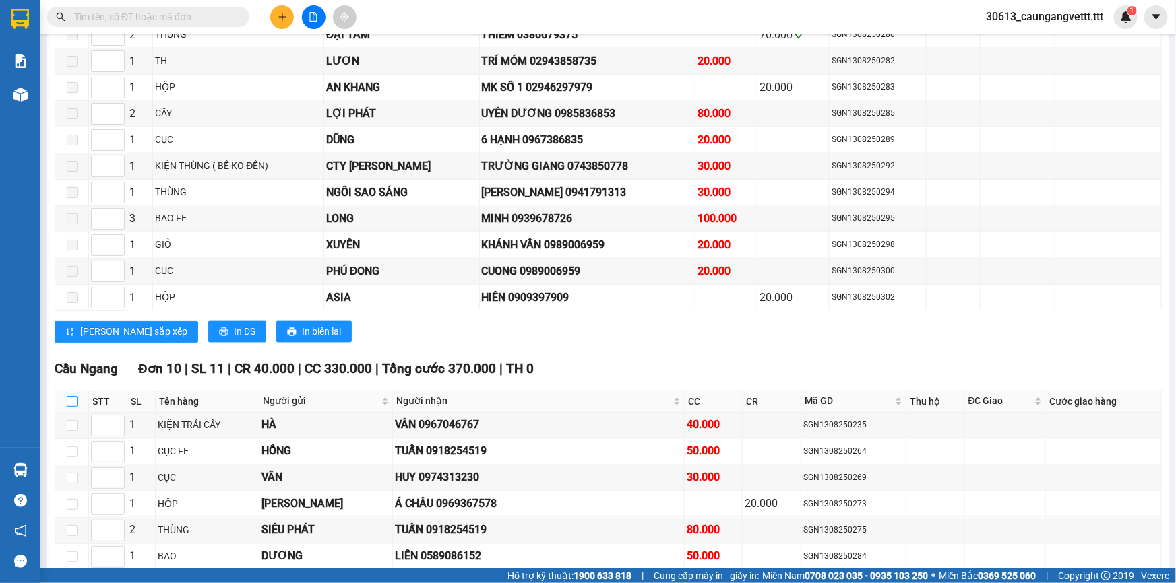
click at [67, 396] on input "checkbox" at bounding box center [72, 401] width 11 height 11
checkbox input "true"
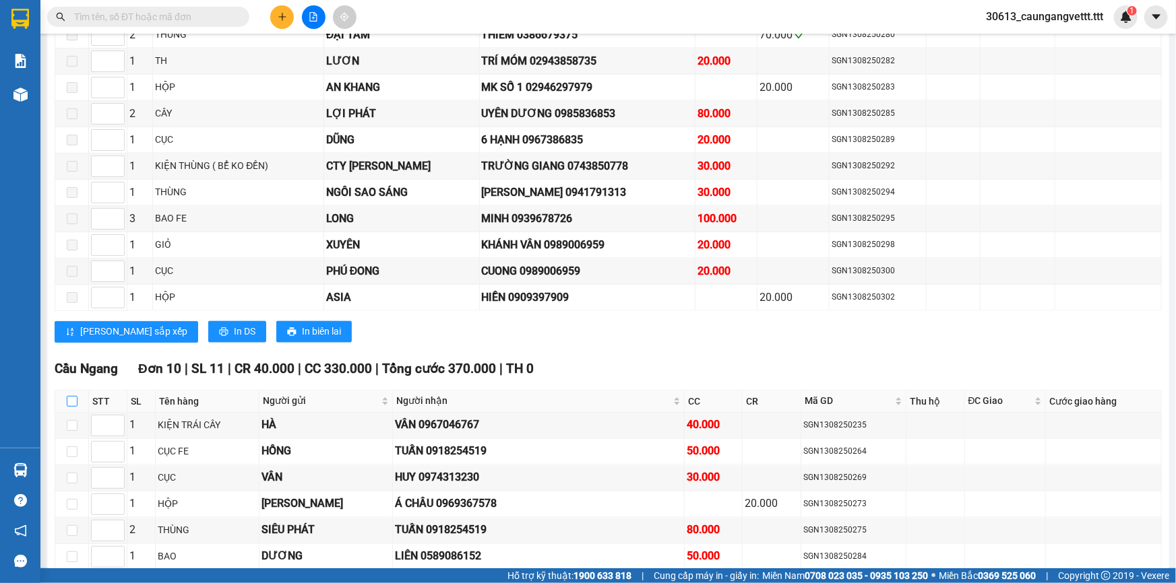
checkbox input "true"
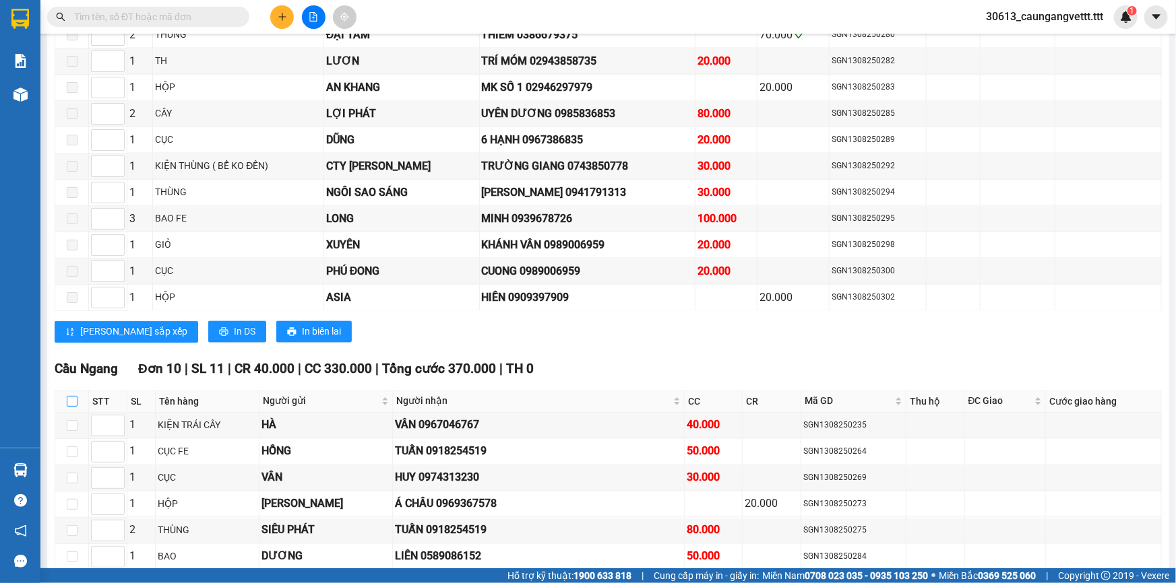
checkbox input "true"
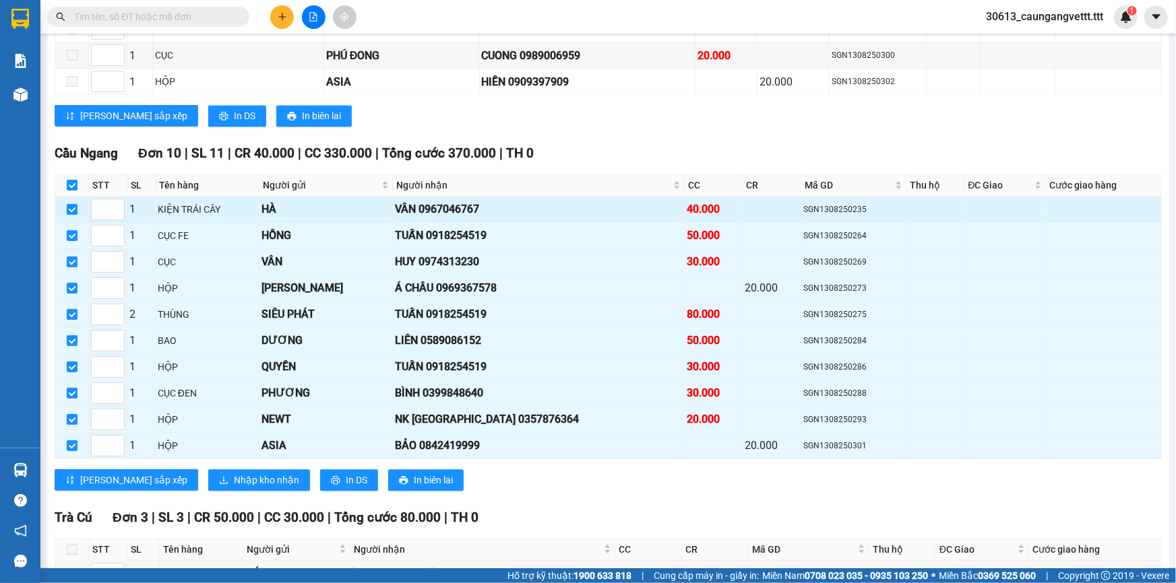
scroll to position [1510, 0]
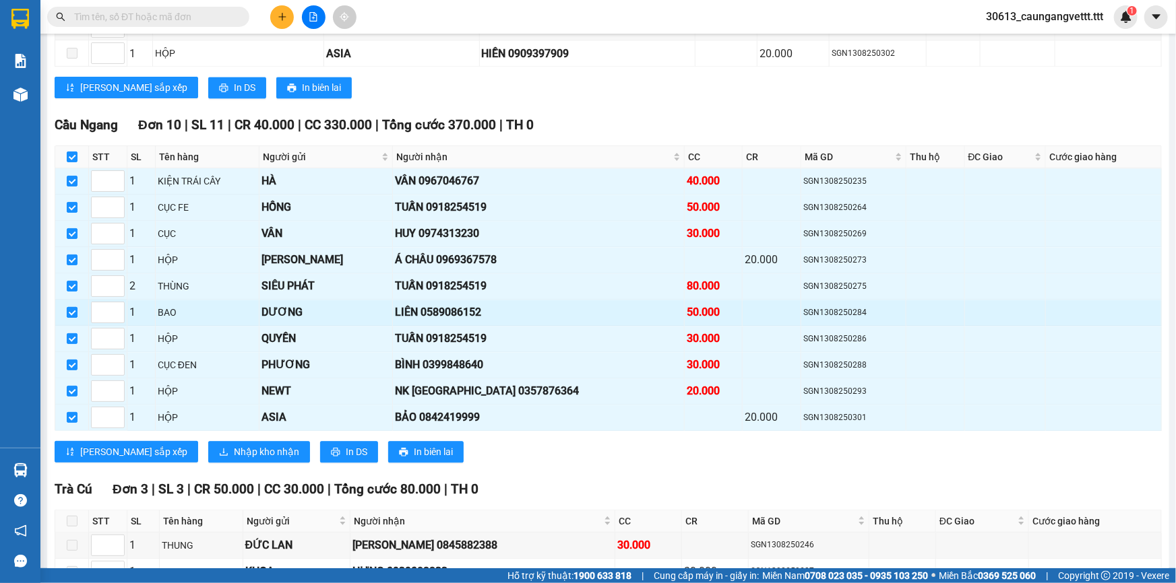
click at [71, 307] on input "checkbox" at bounding box center [72, 312] width 11 height 11
checkbox input "false"
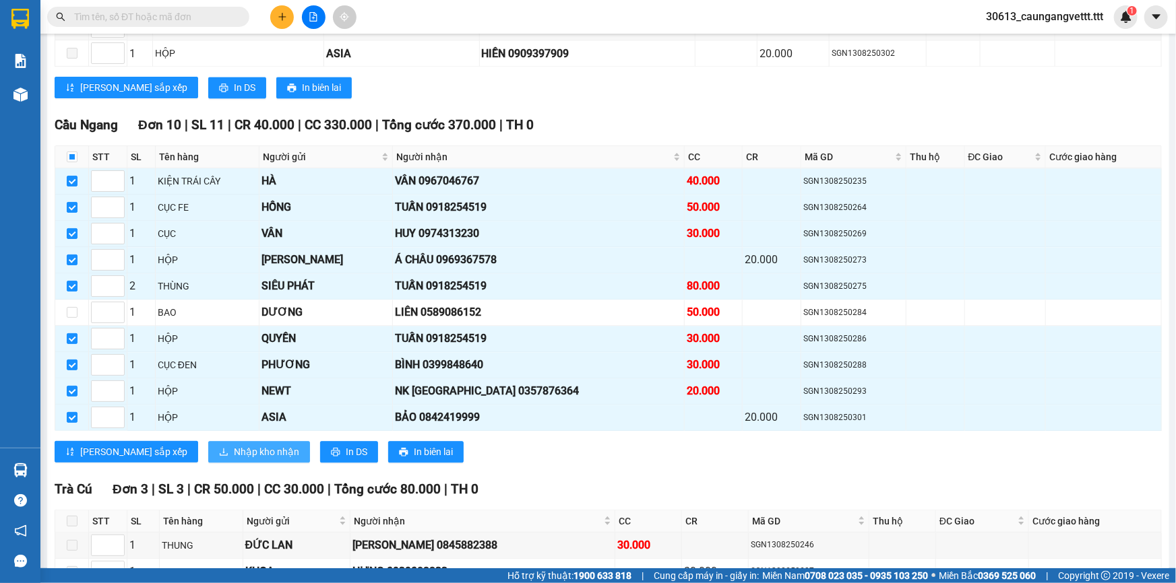
click at [234, 445] on span "Nhập kho nhận" at bounding box center [266, 452] width 65 height 15
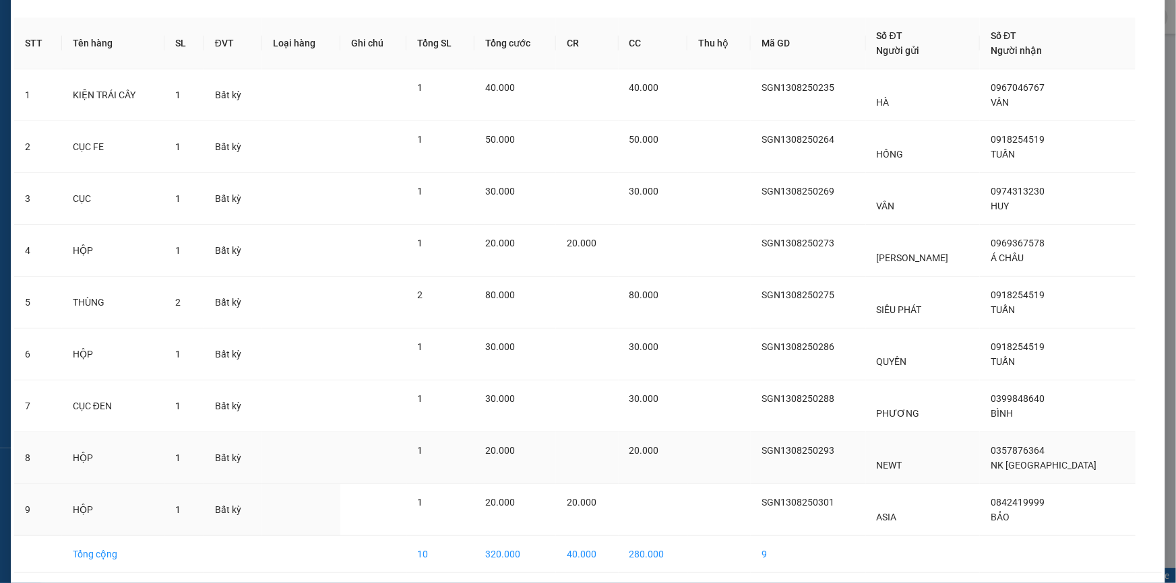
scroll to position [94, 0]
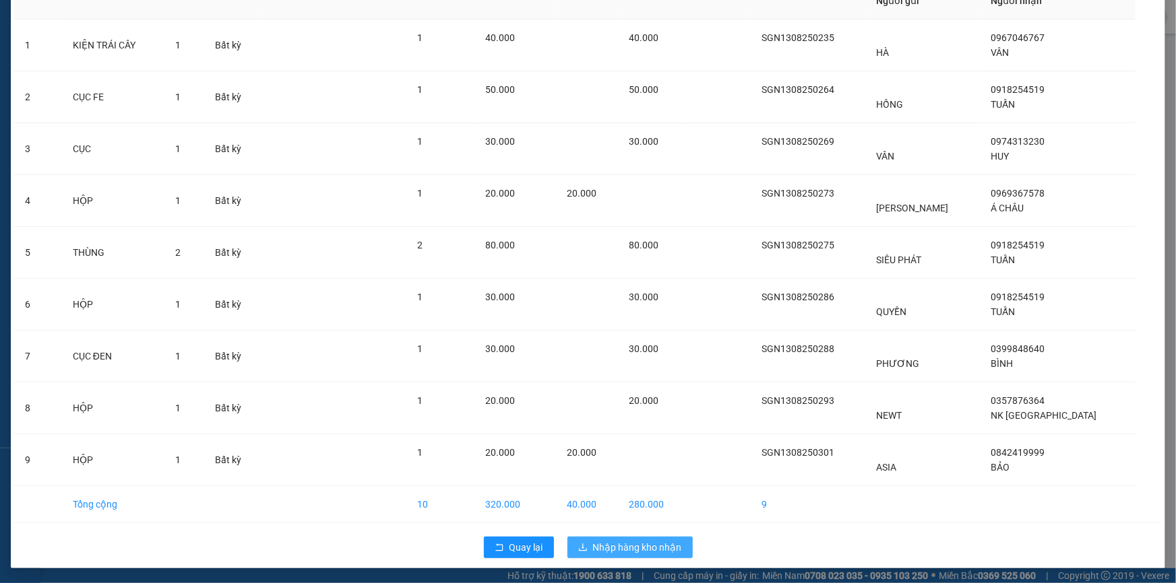
click at [643, 541] on span "Nhập hàng kho nhận" at bounding box center [637, 547] width 89 height 15
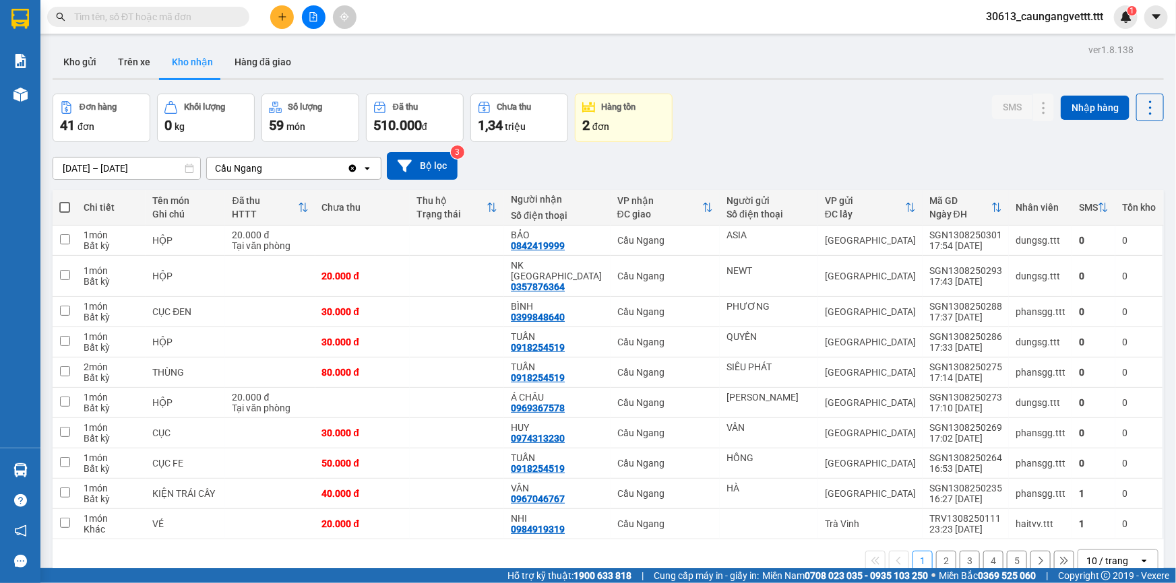
click at [1095, 554] on div "10 / trang" at bounding box center [1107, 560] width 42 height 13
click at [1096, 532] on div "100 / trang" at bounding box center [1108, 520] width 81 height 24
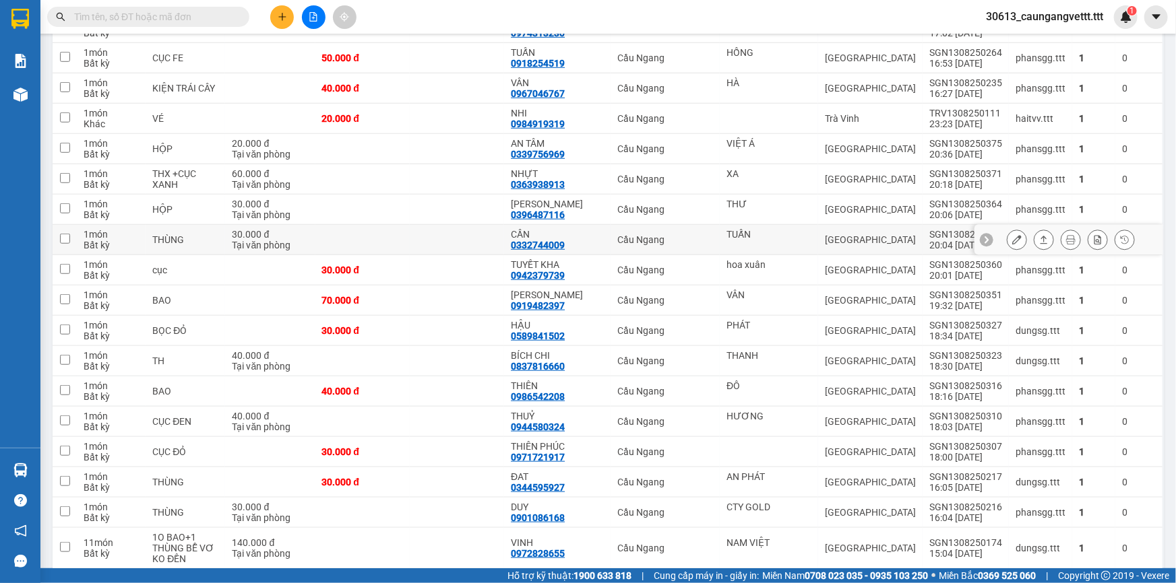
scroll to position [408, 0]
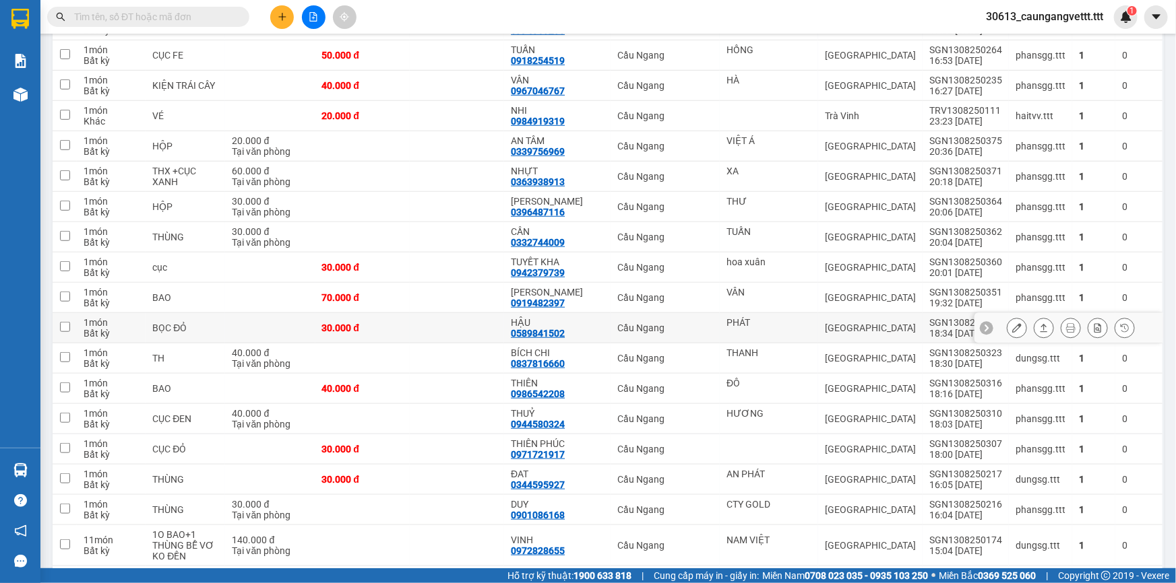
click at [1012, 323] on icon at bounding box center [1016, 327] width 9 height 9
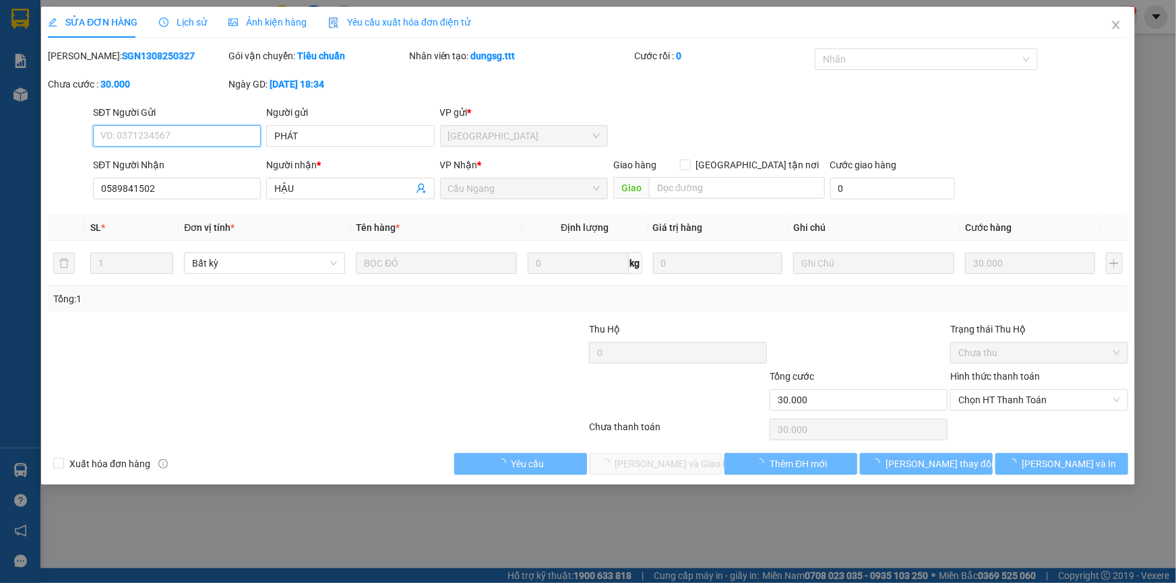
type input "PHÁT"
type input "0589841502"
type input "HẬU"
type input "30.000"
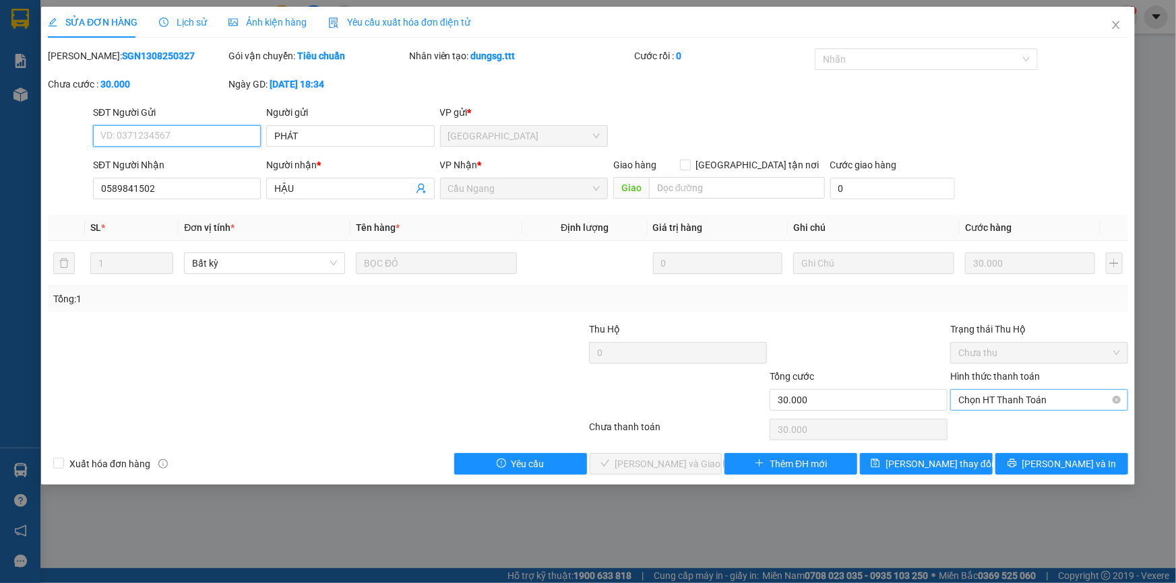
click at [998, 397] on span "Chọn HT Thanh Toán" at bounding box center [1039, 400] width 162 height 20
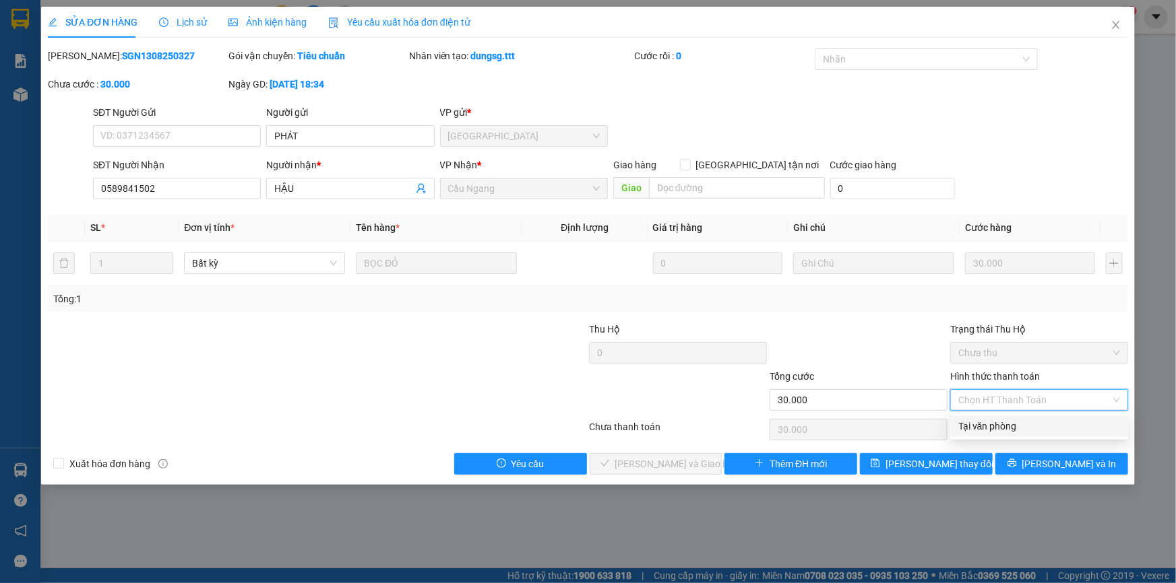
drag, startPoint x: 987, startPoint y: 421, endPoint x: 979, endPoint y: 424, distance: 8.8
click at [987, 422] on div "Tại văn phòng" at bounding box center [1039, 426] width 162 height 15
type input "0"
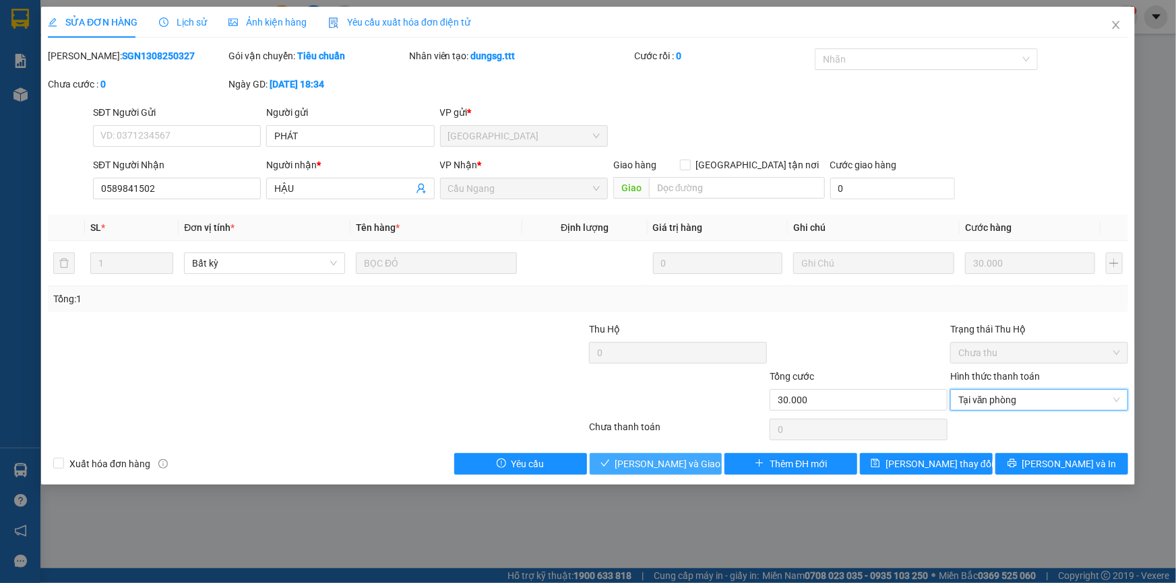
click at [633, 455] on button "Lưu và Giao hàng" at bounding box center [655, 464] width 133 height 22
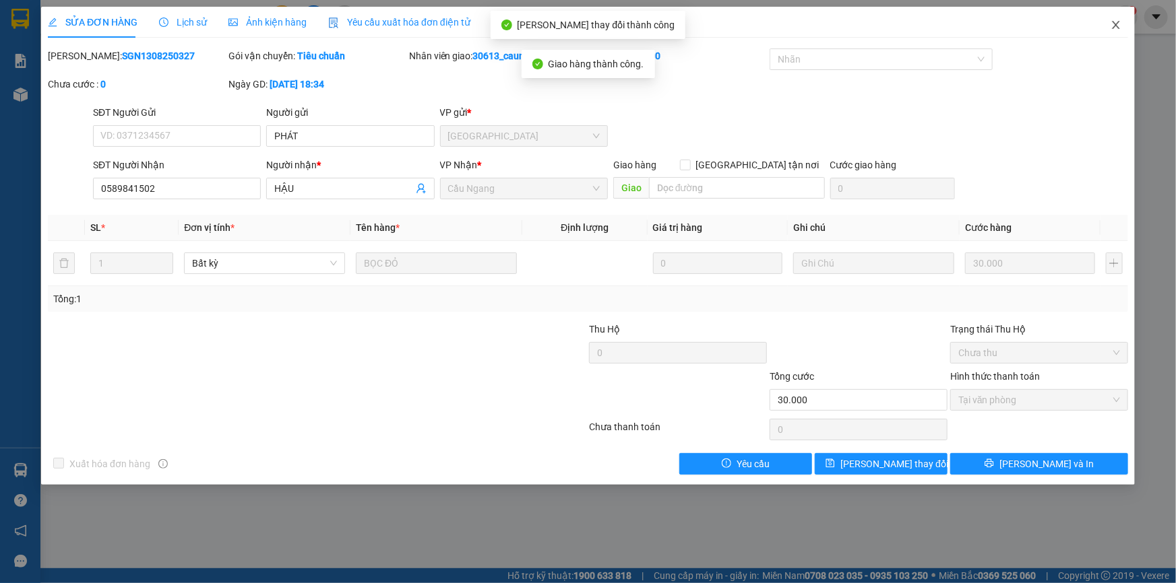
click at [1118, 26] on icon "close" at bounding box center [1115, 25] width 11 height 11
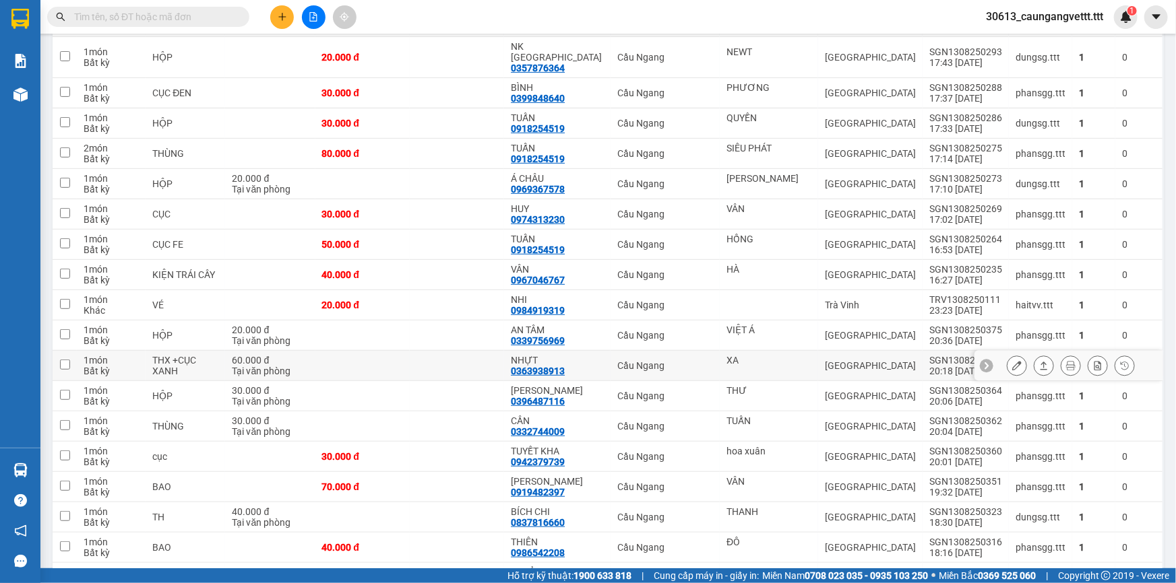
scroll to position [156, 0]
